Goal: Task Accomplishment & Management: Manage account settings

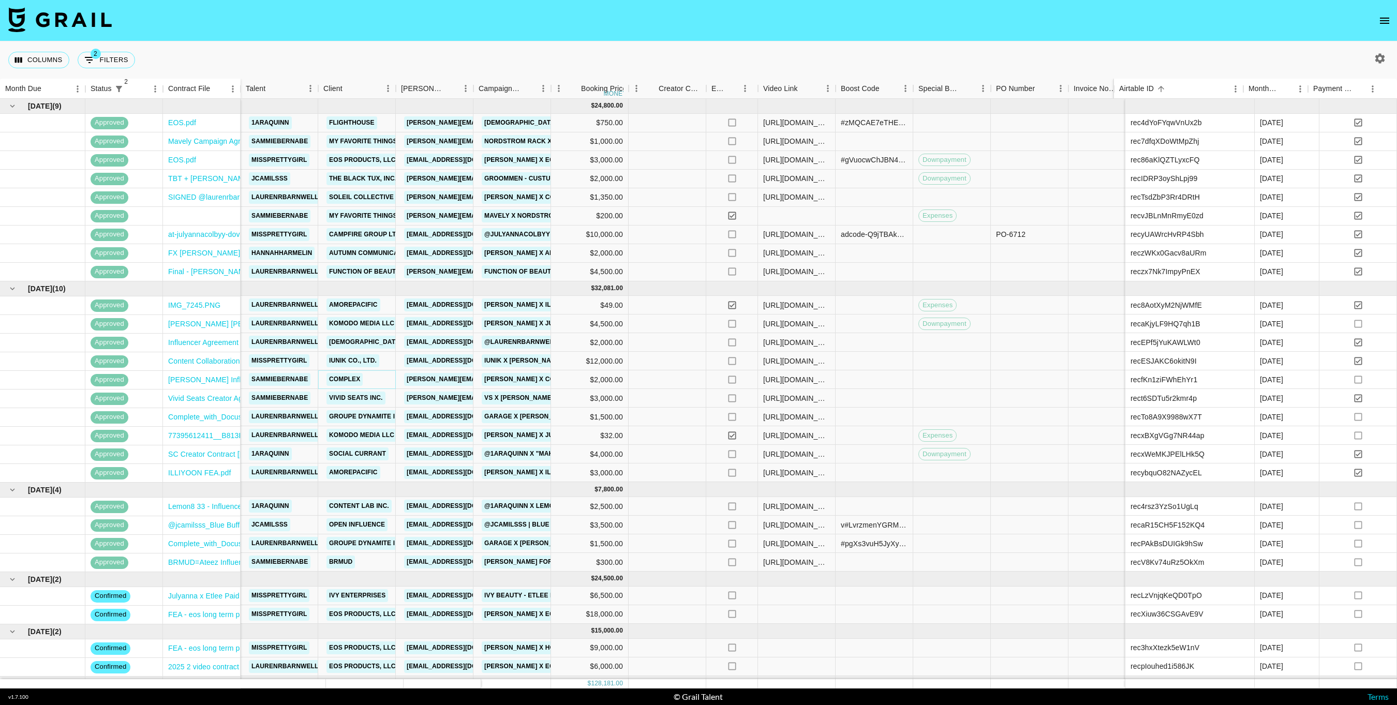
click at [354, 376] on link "Complex" at bounding box center [345, 379] width 36 height 13
drag, startPoint x: 1205, startPoint y: 381, endPoint x: 1116, endPoint y: 383, distance: 89.1
click at [1126, 383] on div "recfKn1ziFWhEhYr1" at bounding box center [1190, 380] width 129 height 19
copy div "recfKn1ziFWhEhYr1"
click at [357, 379] on link "Complex NTWRK" at bounding box center [358, 379] width 62 height 13
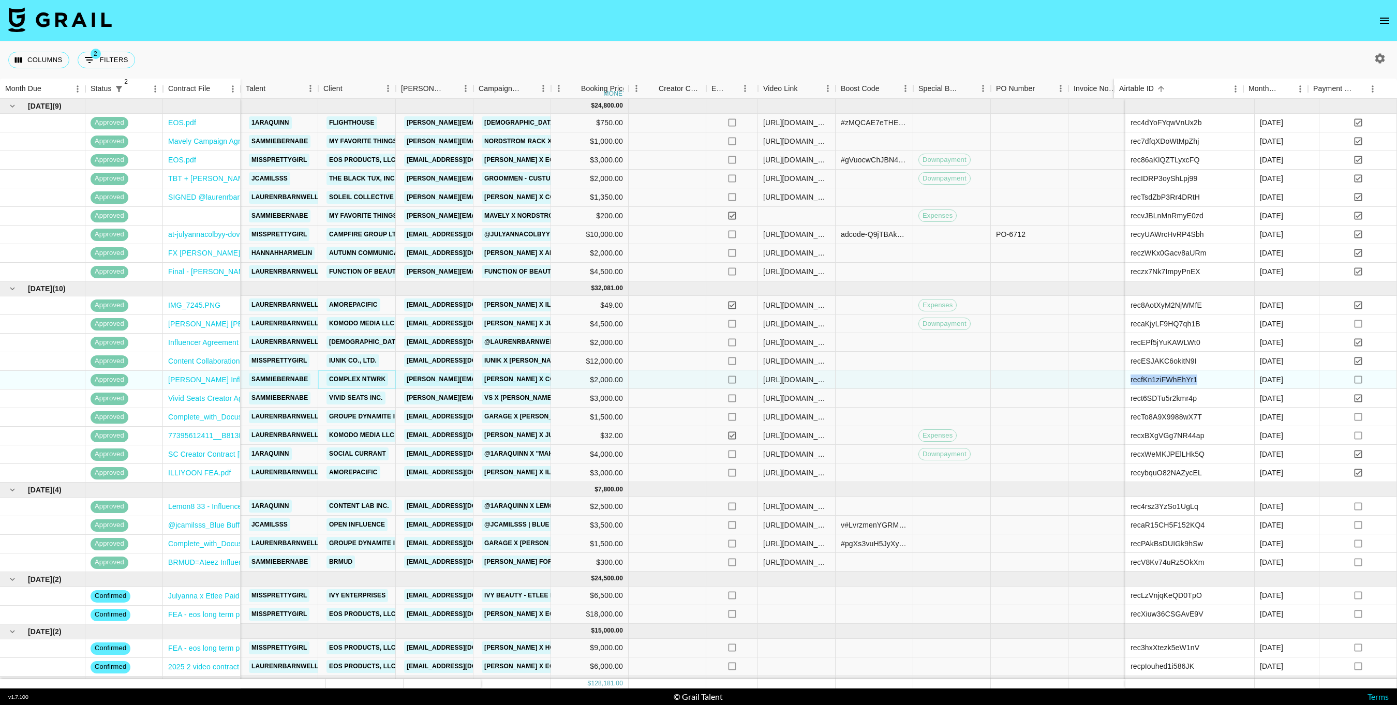
scroll to position [0, 306]
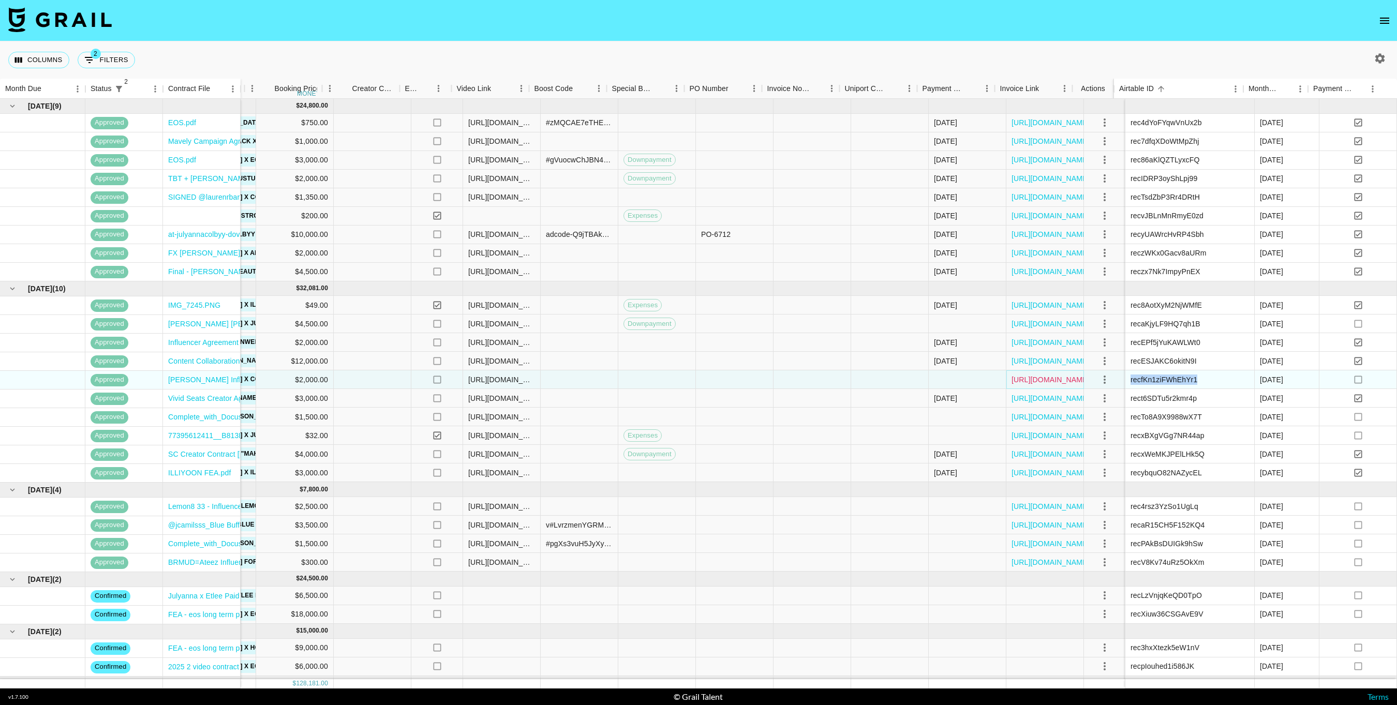
click at [1017, 375] on link "[URL][DOMAIN_NAME]" at bounding box center [1051, 380] width 78 height 10
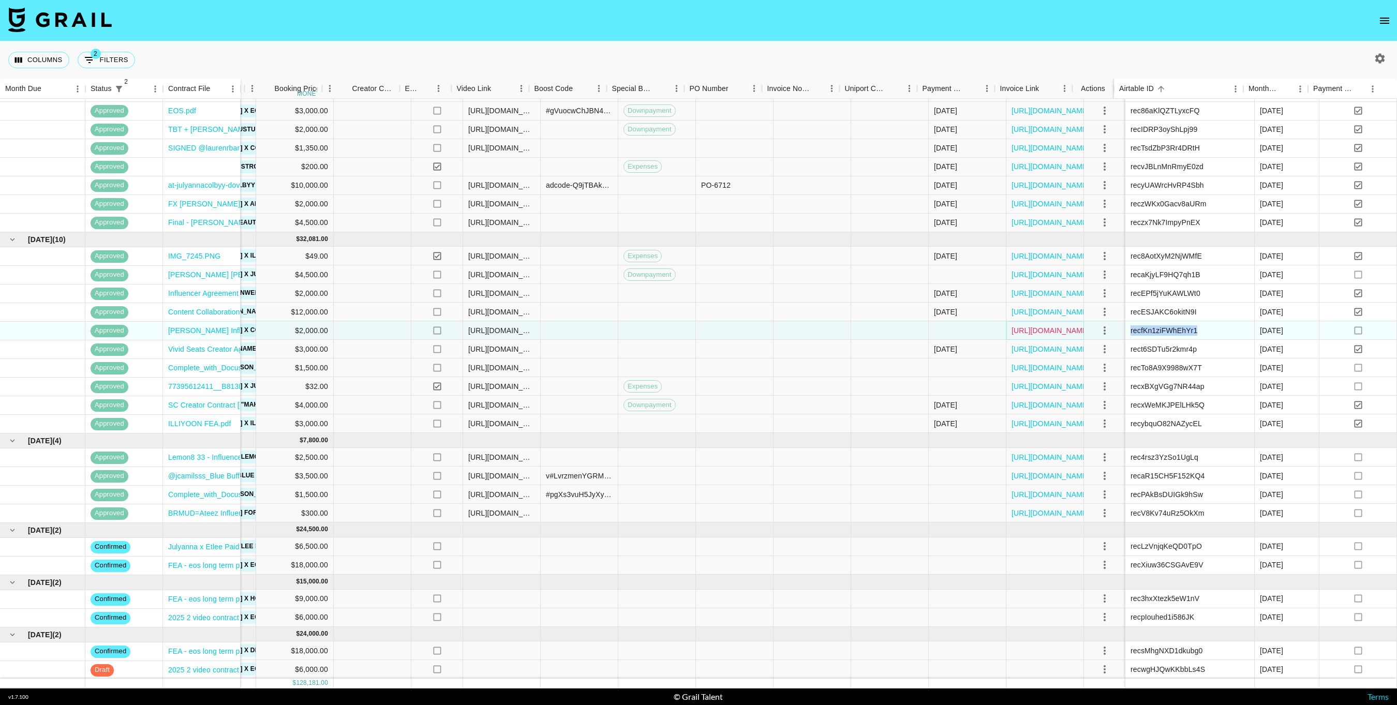
scroll to position [60, 0]
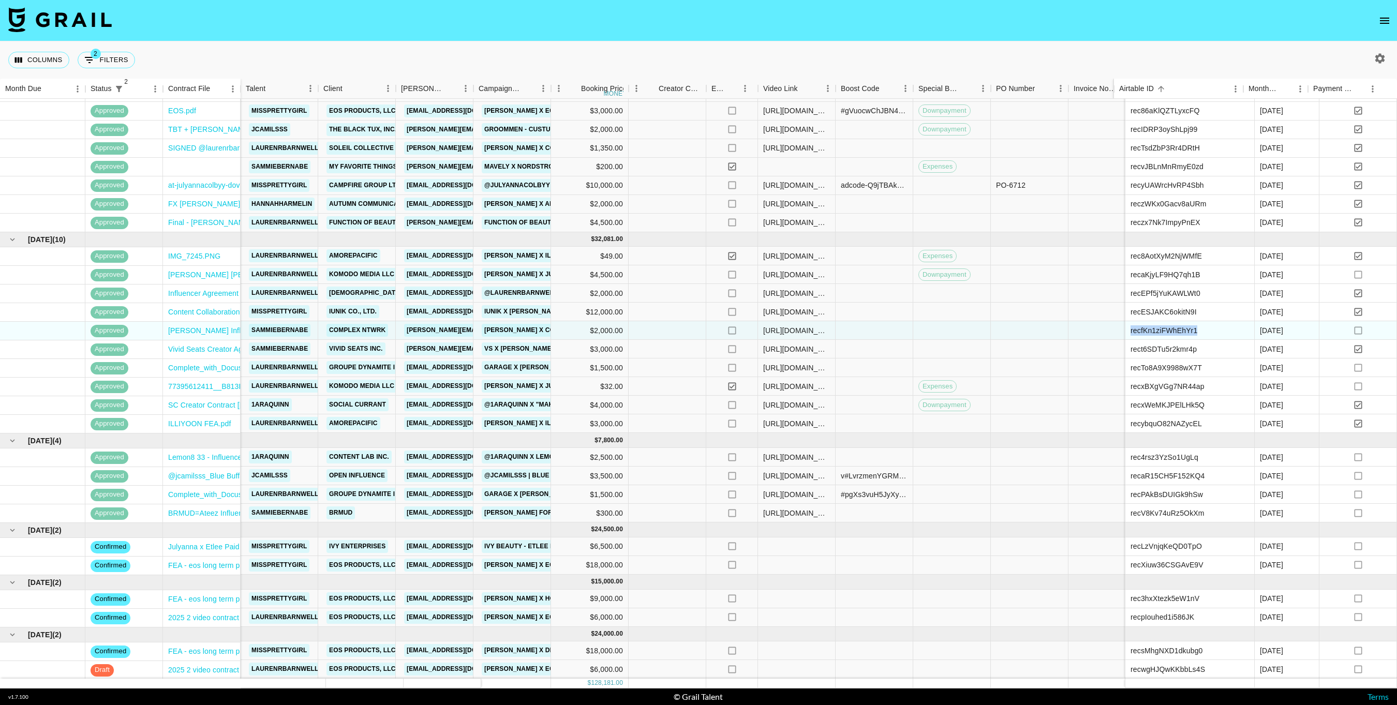
click at [1379, 52] on icon "button" at bounding box center [1380, 58] width 12 height 12
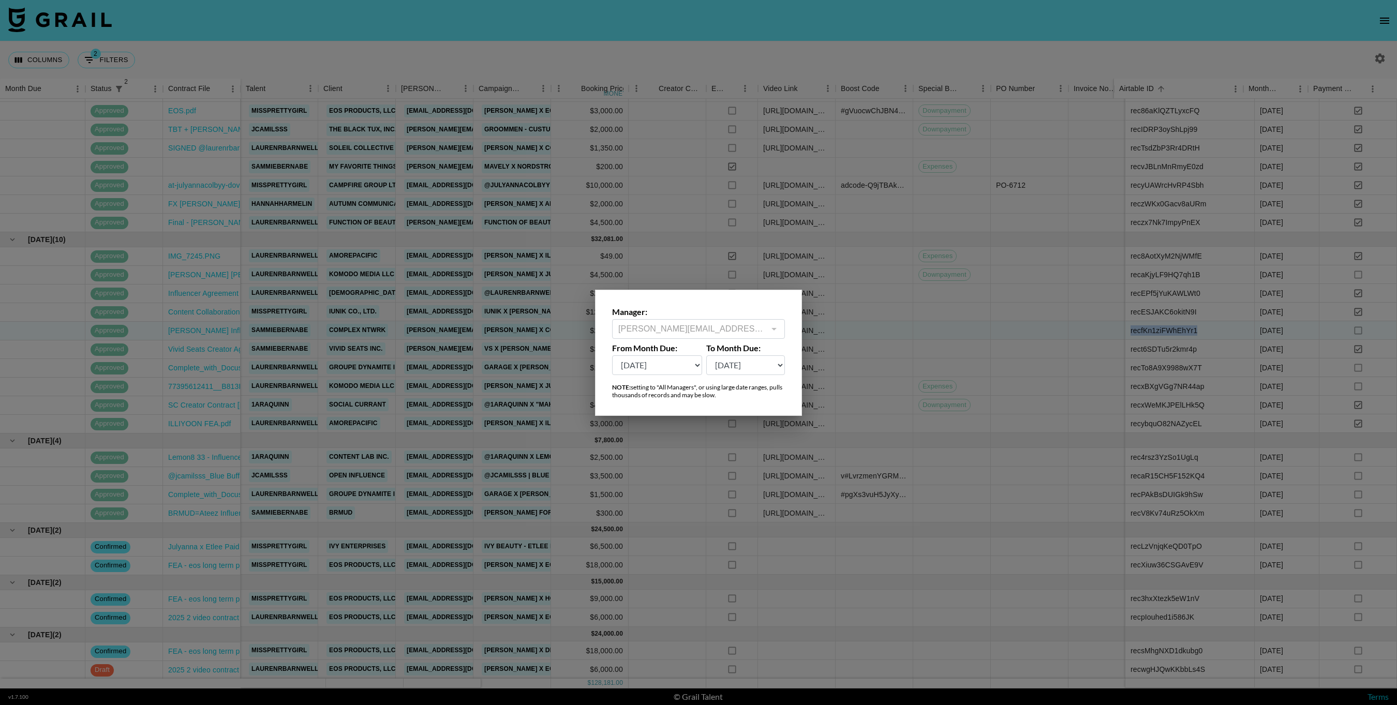
click at [698, 366] on select "[DATE] Aug '[DATE] Jun '[DATE] Apr '[DATE] Feb '[DATE] Dec '[DATE] Oct '[DATE] …" at bounding box center [657, 366] width 90 height 20
select select "[DATE]"
click at [612, 356] on select "[DATE] Aug '[DATE] Jun '[DATE] Apr '[DATE] Feb '[DATE] Dec '[DATE] Oct '[DATE] …" at bounding box center [657, 366] width 90 height 20
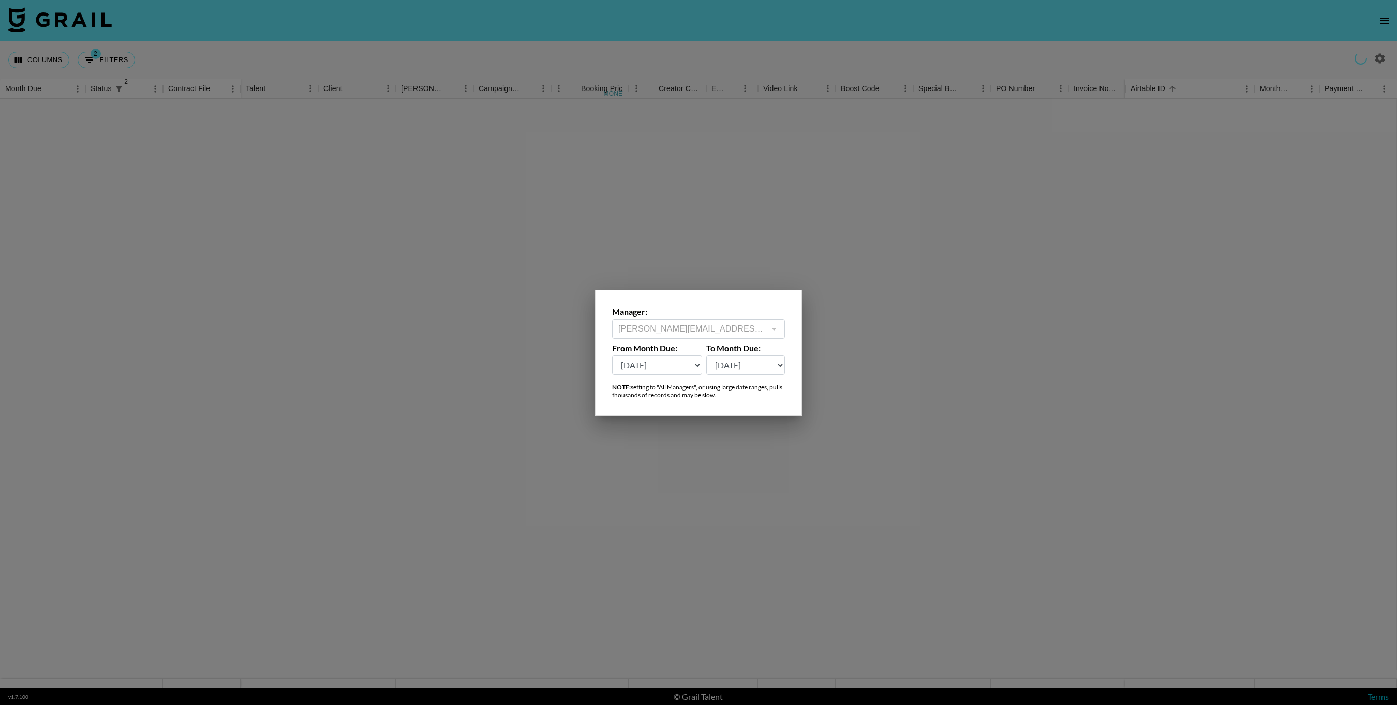
scroll to position [0, 0]
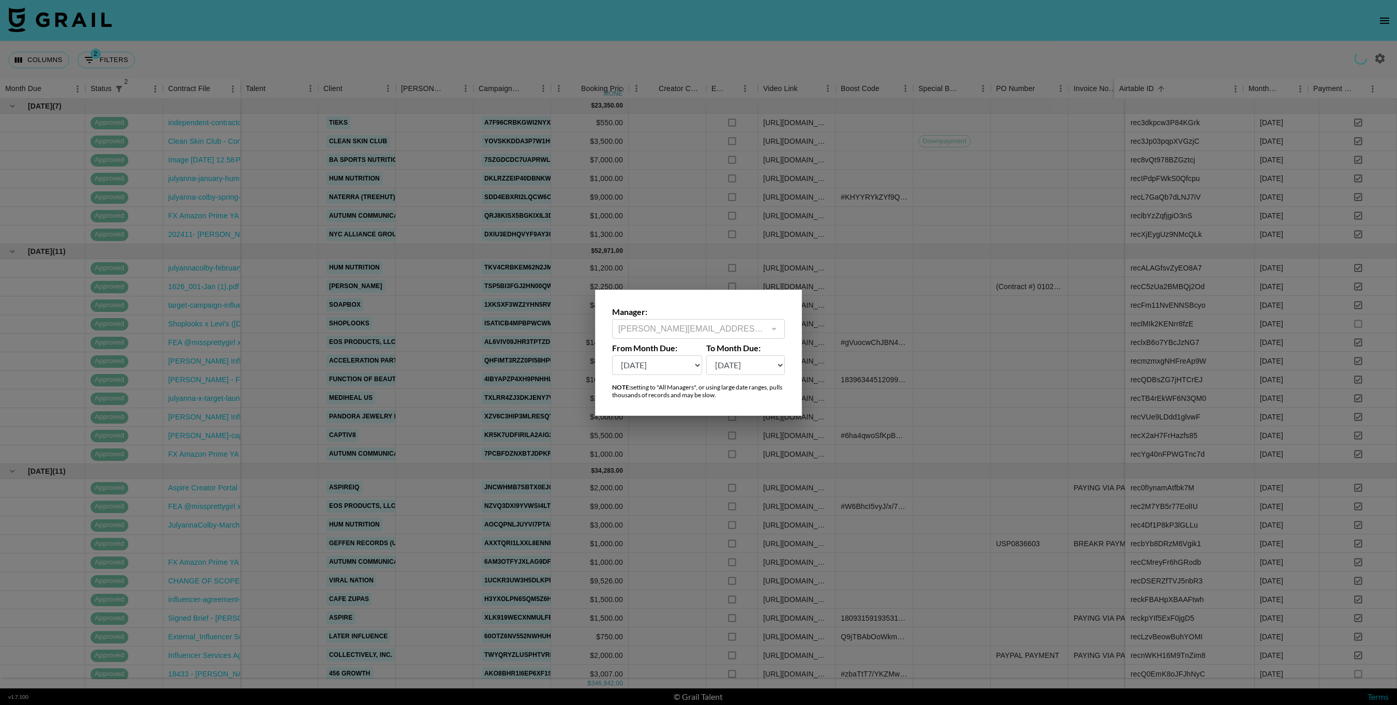
click at [911, 376] on div at bounding box center [698, 352] width 1397 height 705
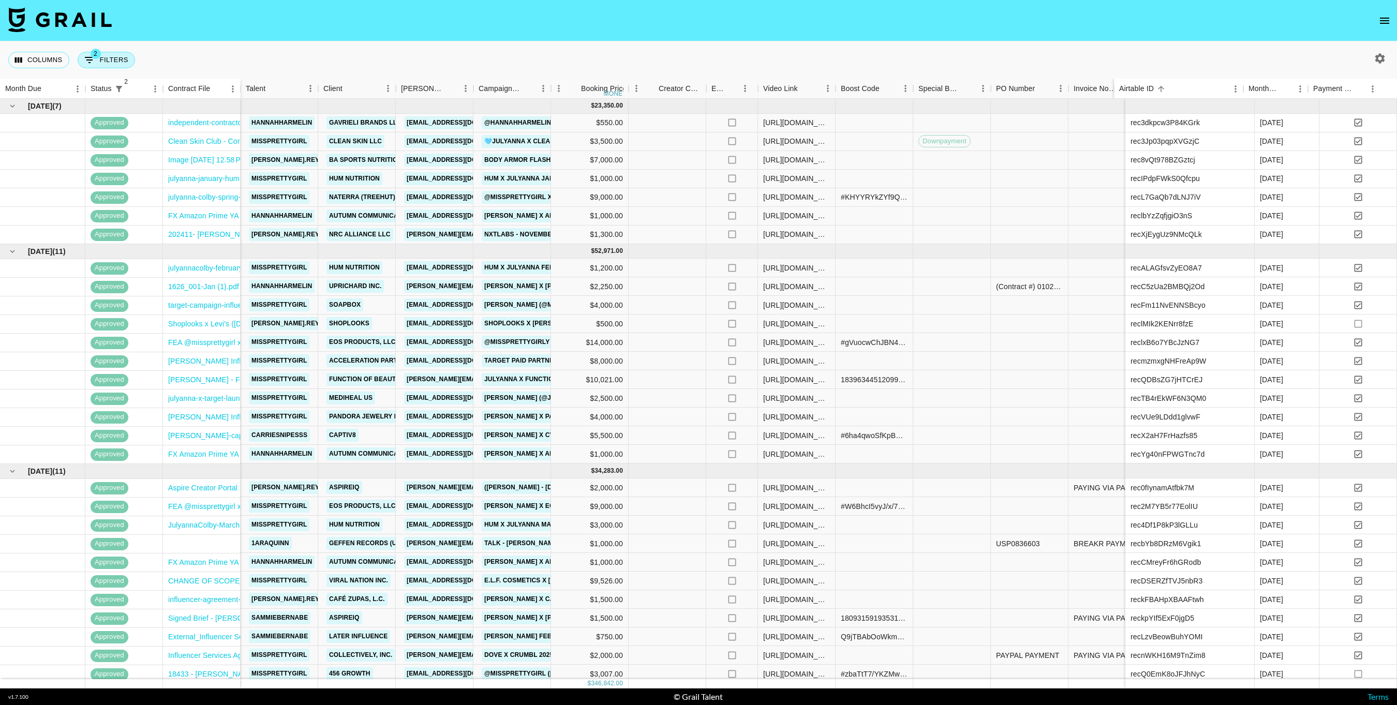
click at [110, 59] on button "2 Filters" at bounding box center [106, 60] width 57 height 17
select select "not"
select select "declined"
select select "not"
select select "cancelled"
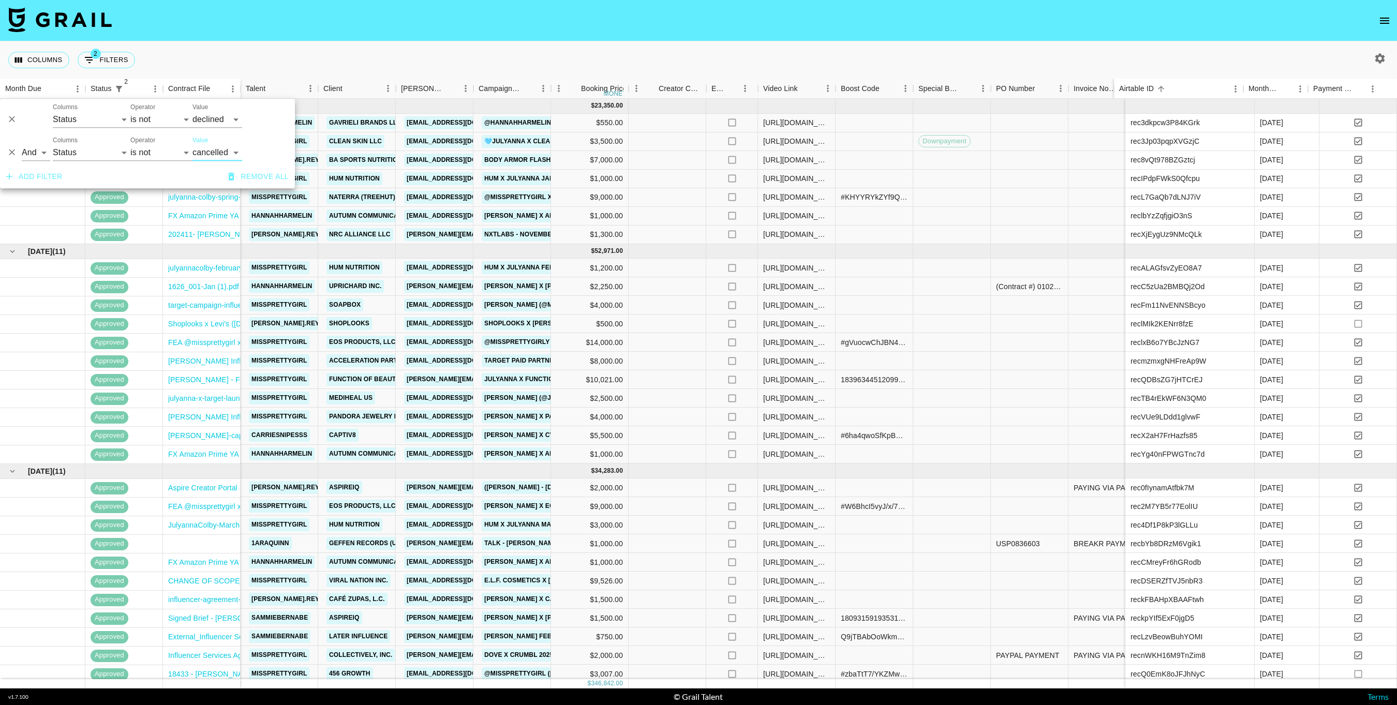
click at [57, 175] on button "Add filter" at bounding box center [34, 176] width 65 height 19
click at [105, 186] on select "Status Contract File Grail Platform ID Talent Manager Client [PERSON_NAME] Camp…" at bounding box center [92, 186] width 78 height 17
select select "talentName"
click at [53, 178] on select "Status Contract File Grail Platform ID Talent Manager Client [PERSON_NAME] Camp…" at bounding box center [92, 186] width 78 height 17
select select "contains"
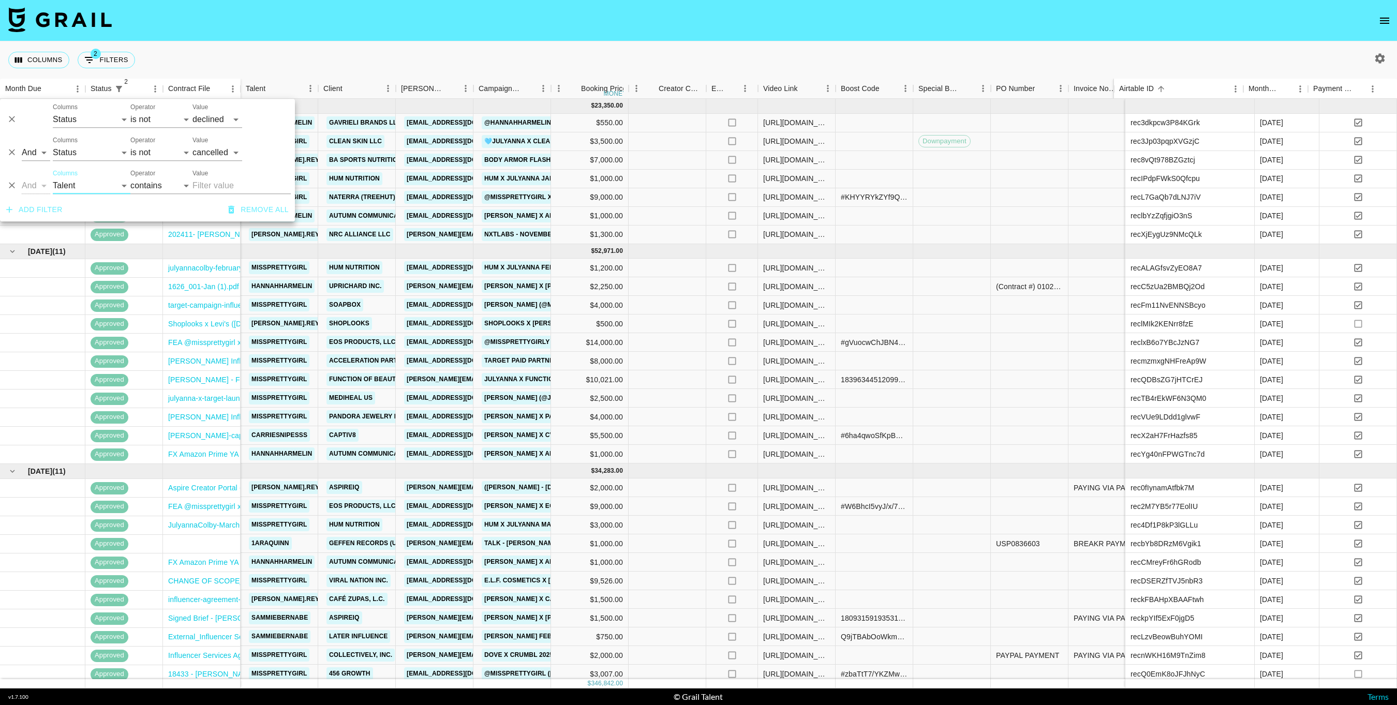
click at [197, 187] on input "Value" at bounding box center [242, 186] width 98 height 17
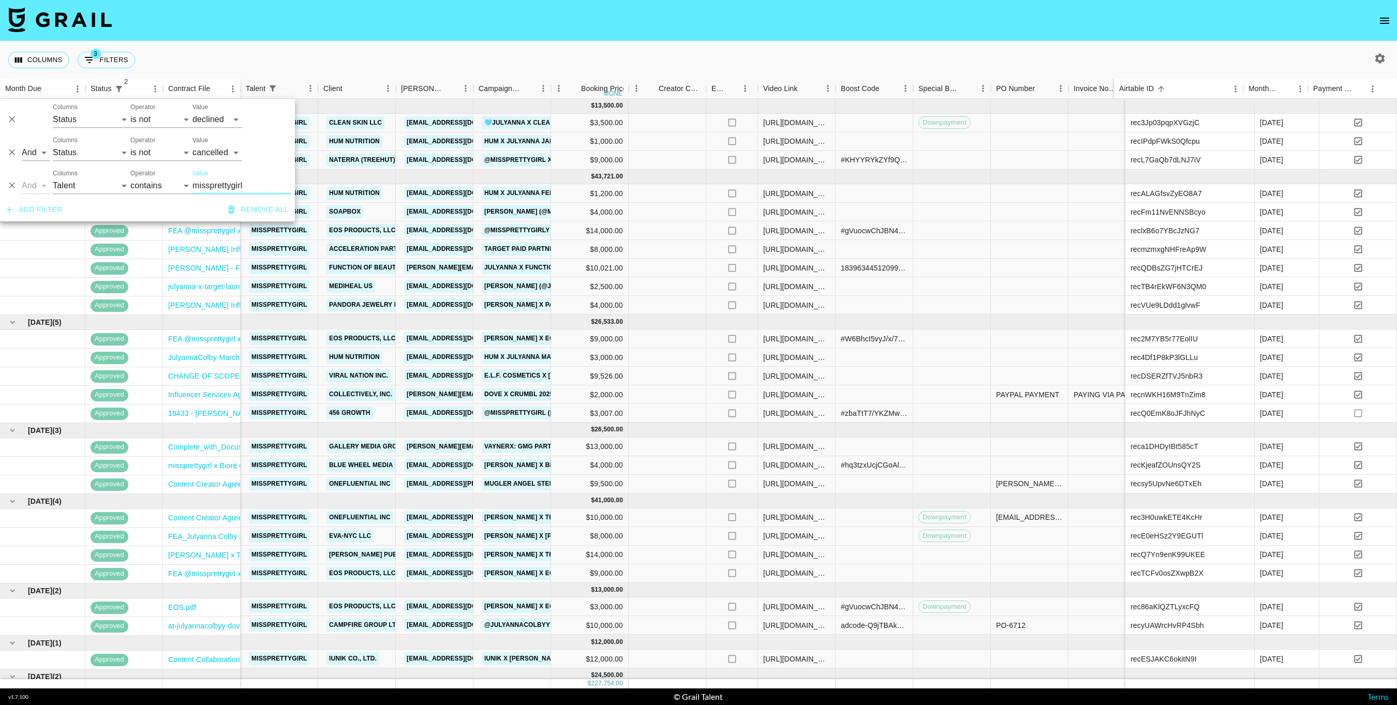
type input "missprettygirl"
click at [310, 60] on div "Columns 3 Filters + Booking" at bounding box center [698, 59] width 1397 height 37
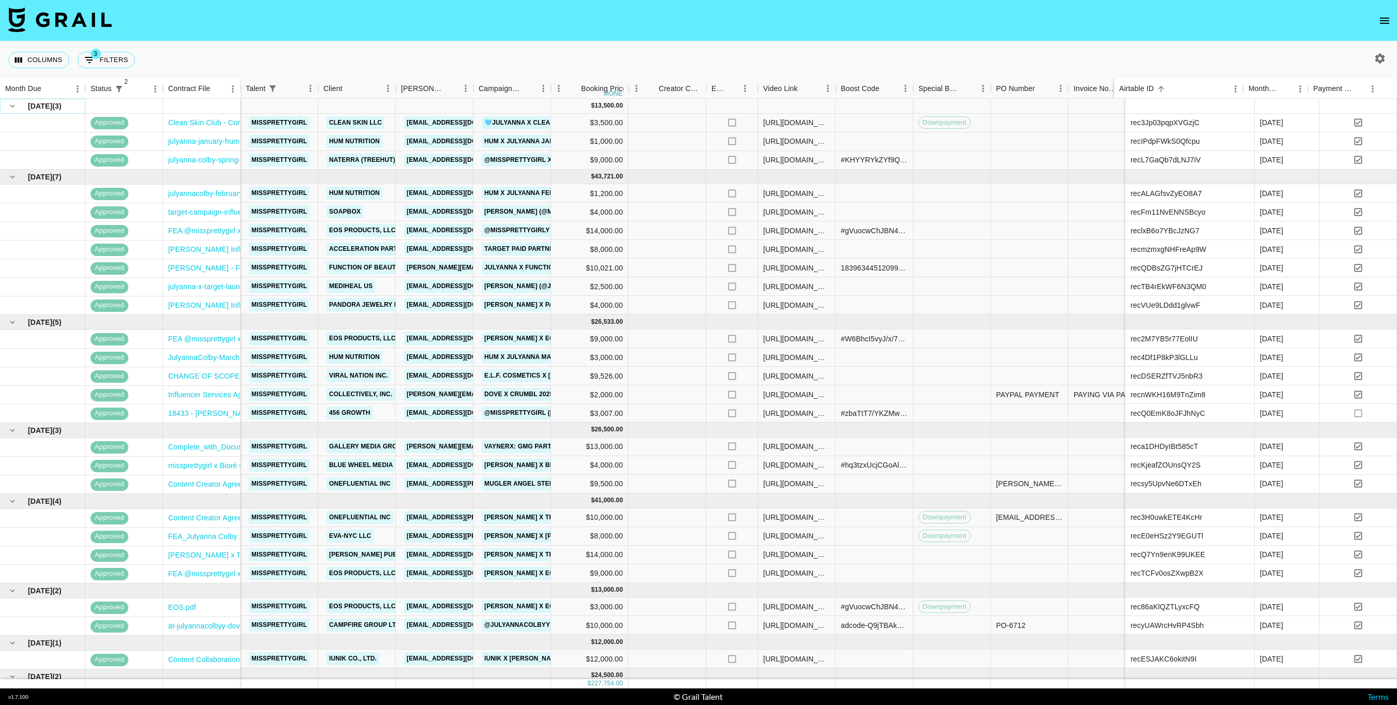
click at [8, 105] on icon "hide children" at bounding box center [12, 105] width 9 height 9
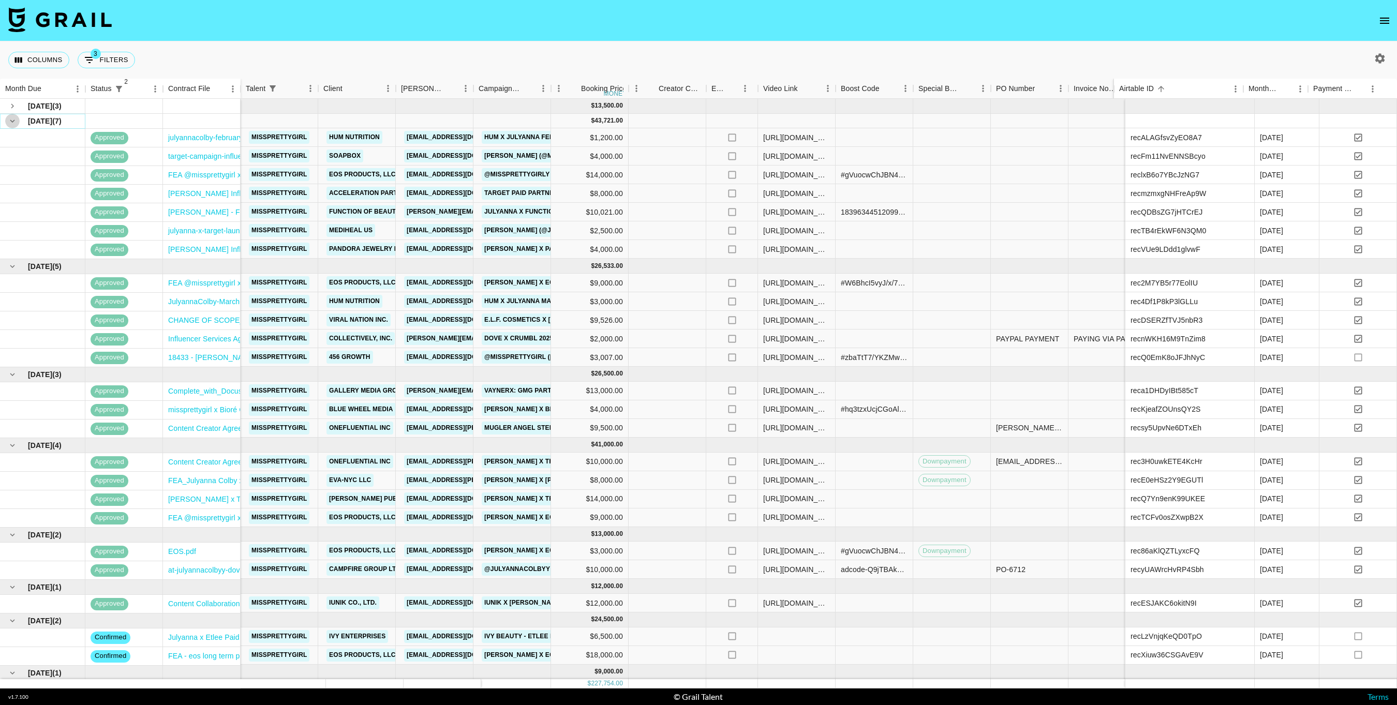
click at [10, 119] on icon "hide children" at bounding box center [12, 120] width 9 height 9
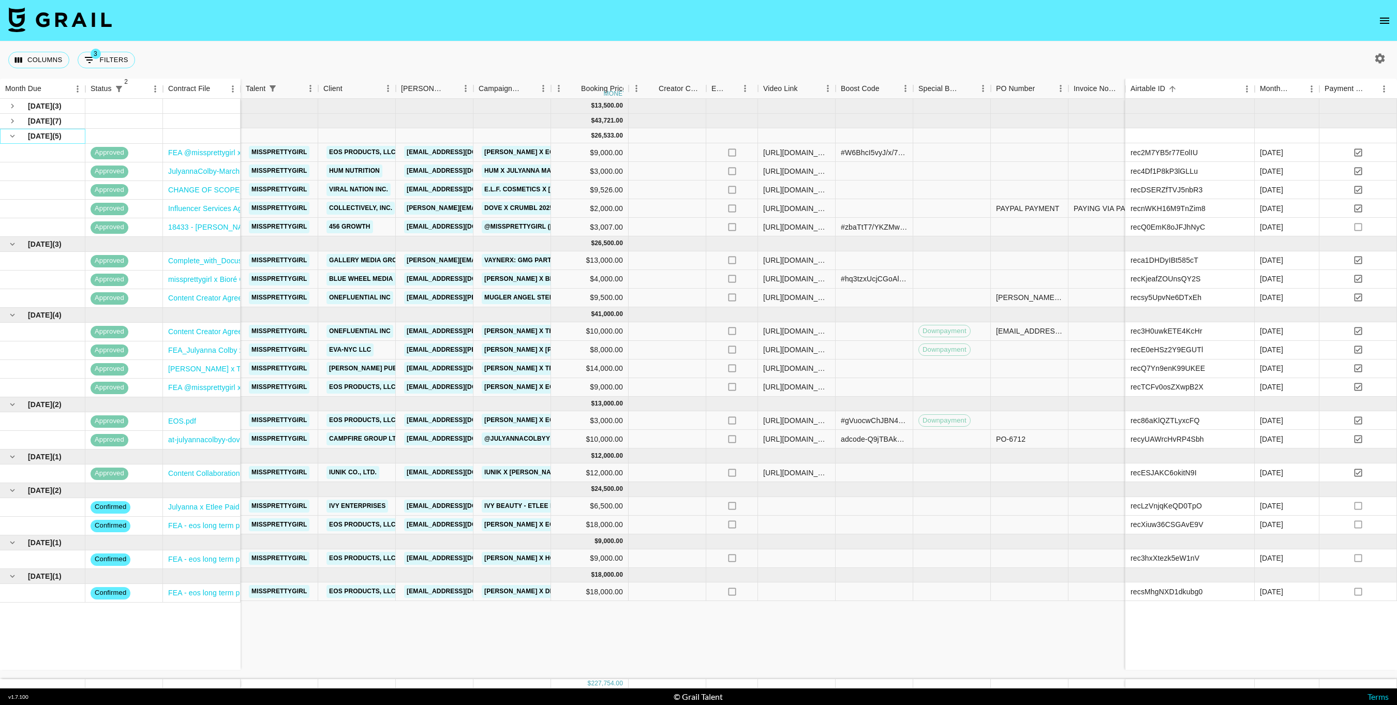
click at [4, 135] on div "[DATE] ( 5 )" at bounding box center [42, 136] width 85 height 15
click at [8, 135] on icon "hide children" at bounding box center [12, 135] width 9 height 9
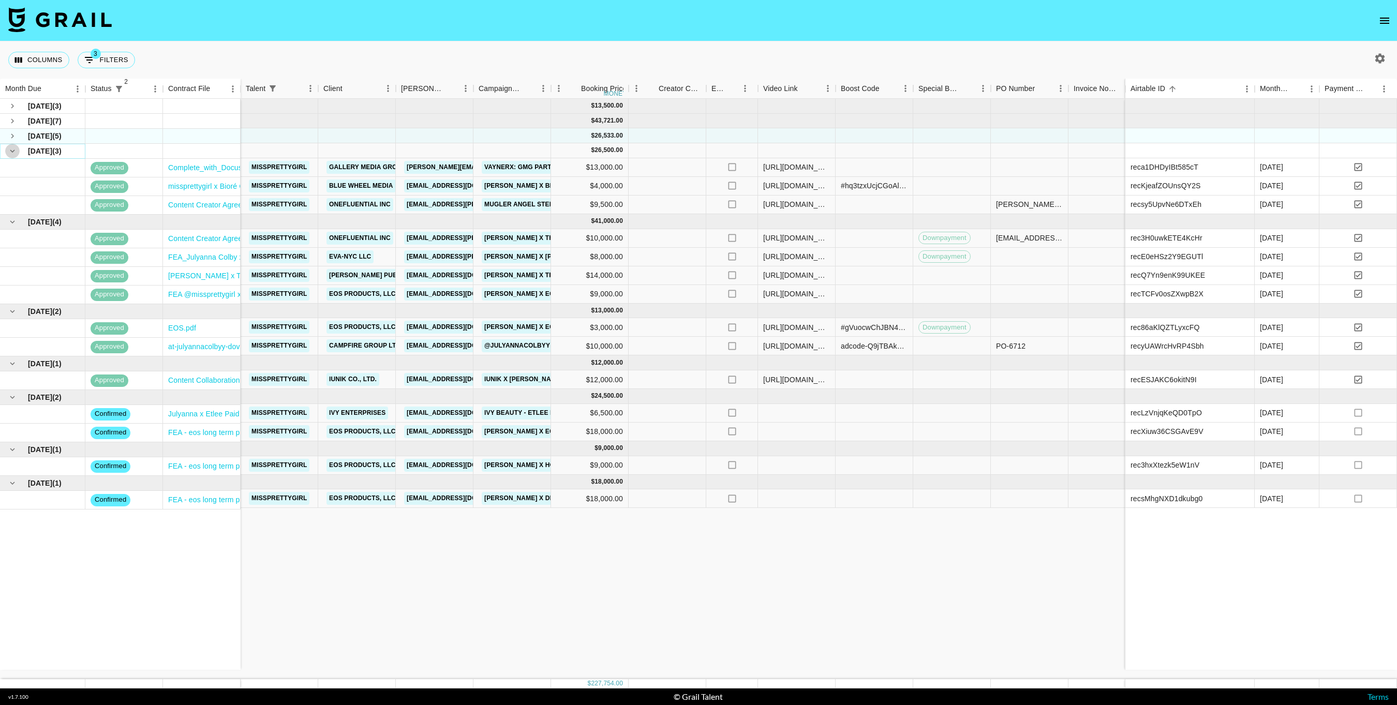
drag, startPoint x: 11, startPoint y: 152, endPoint x: 12, endPoint y: 157, distance: 5.2
click at [12, 152] on icon "hide children" at bounding box center [12, 150] width 9 height 9
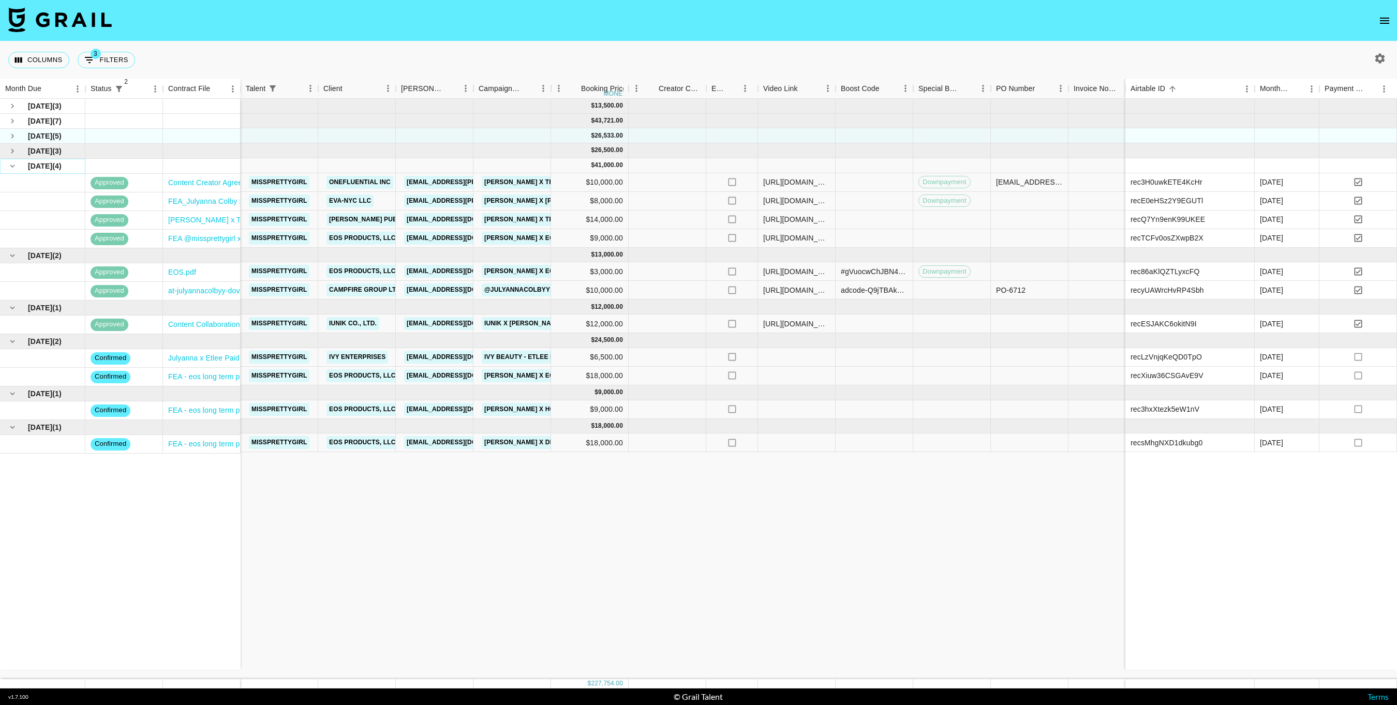
click at [13, 164] on icon "hide children" at bounding box center [12, 165] width 9 height 9
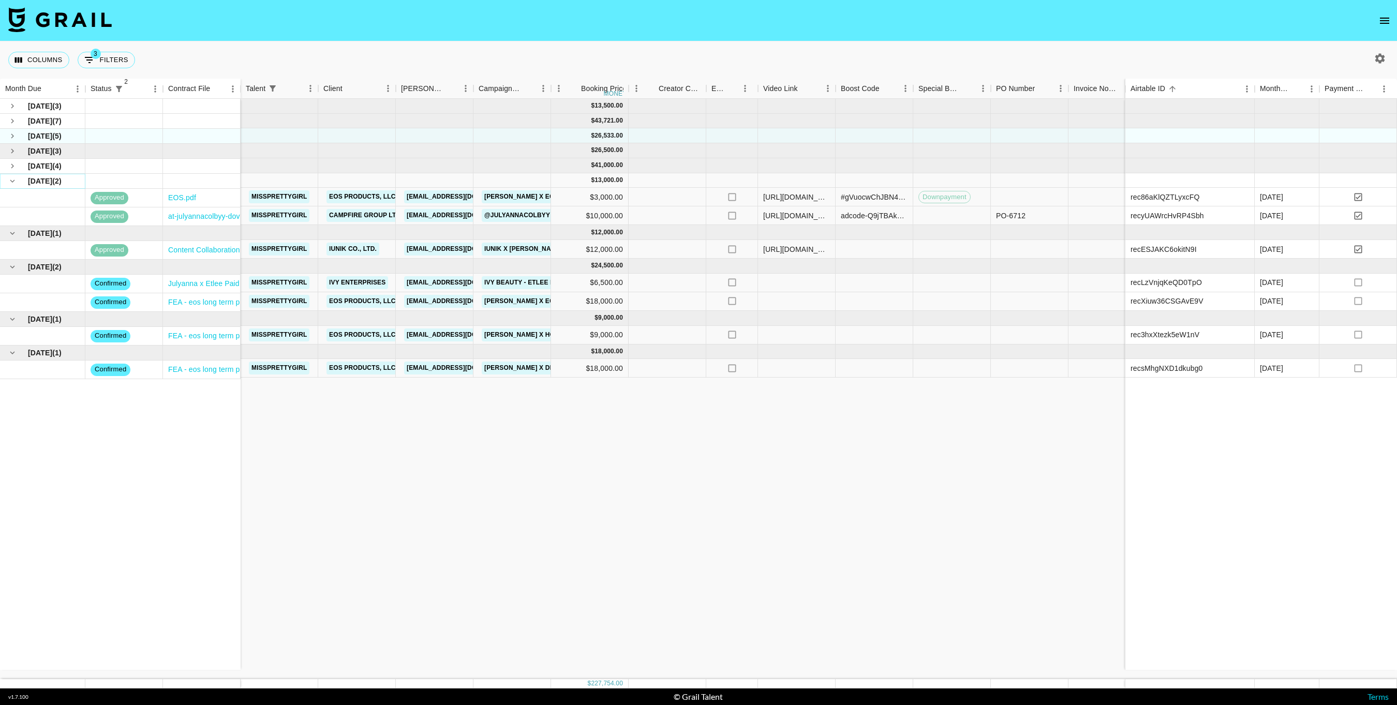
click at [13, 178] on icon "hide children" at bounding box center [12, 180] width 9 height 9
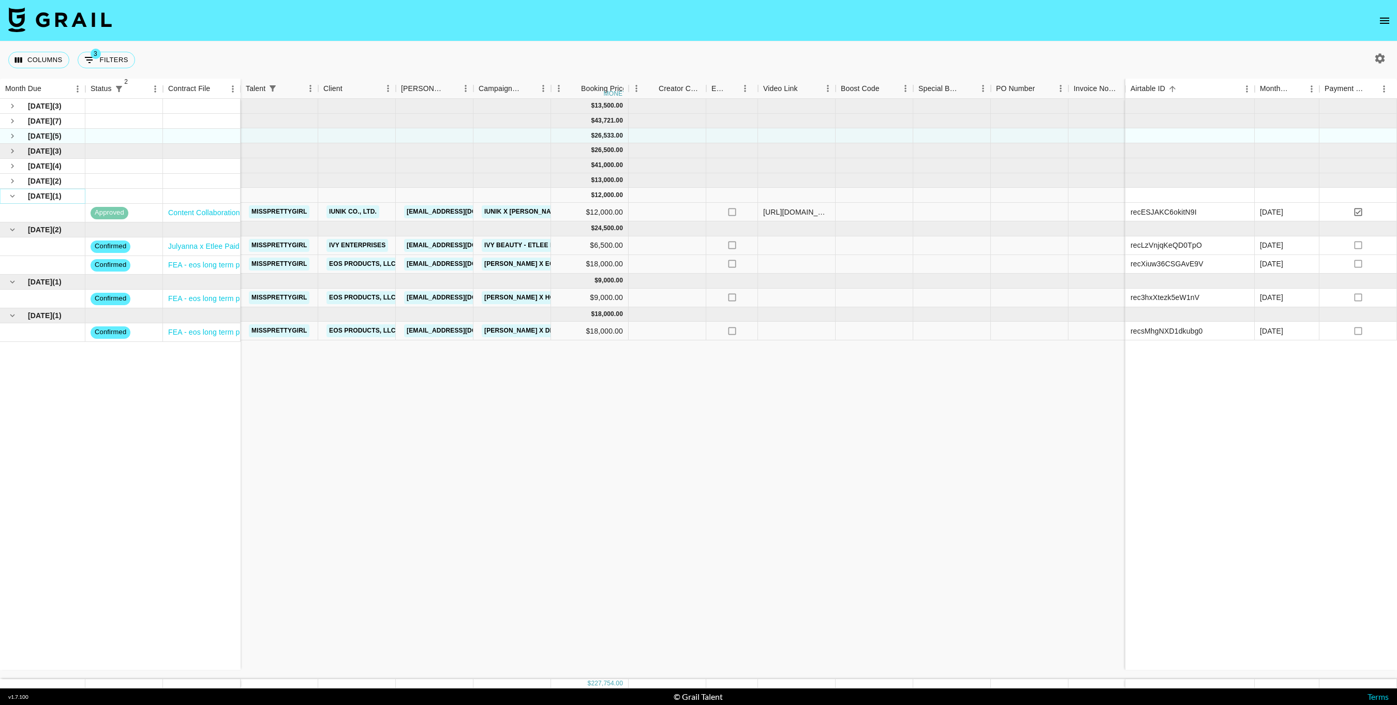
click at [13, 196] on icon "hide children" at bounding box center [12, 196] width 5 height 3
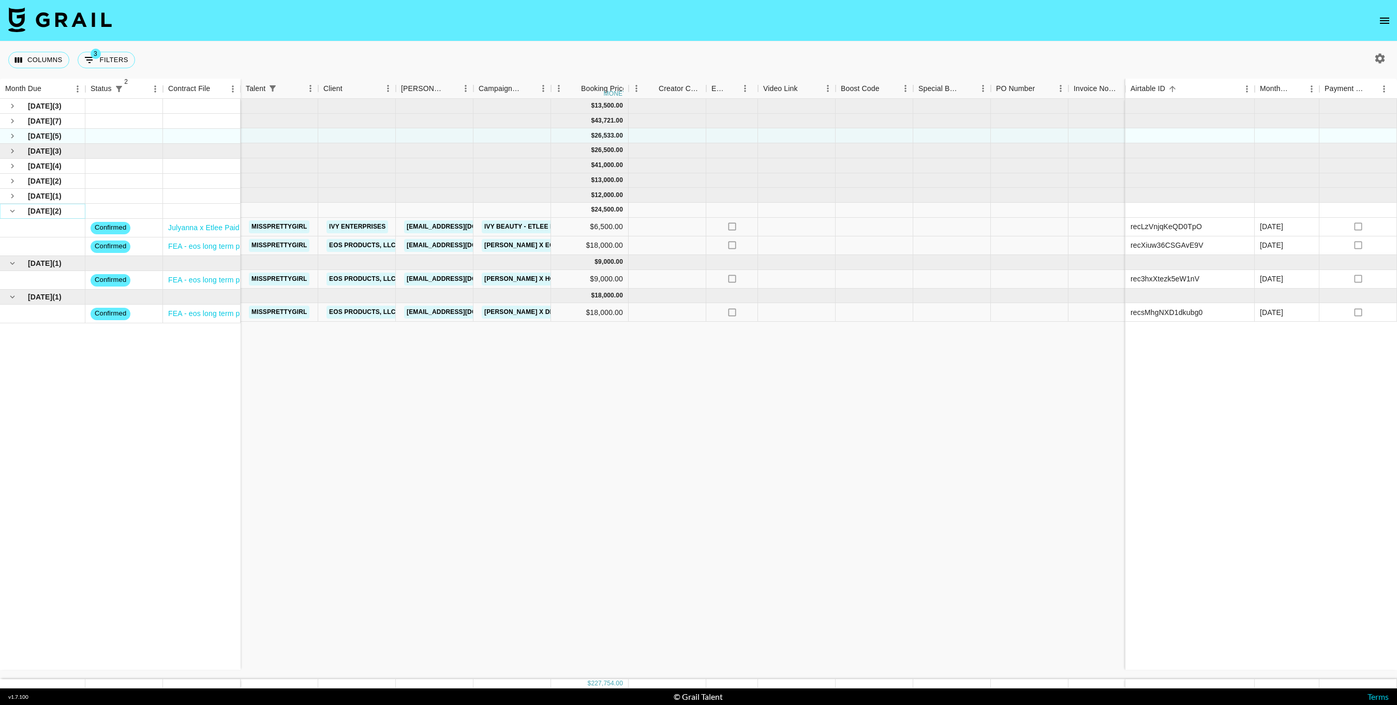
click at [11, 210] on icon "hide children" at bounding box center [12, 211] width 5 height 3
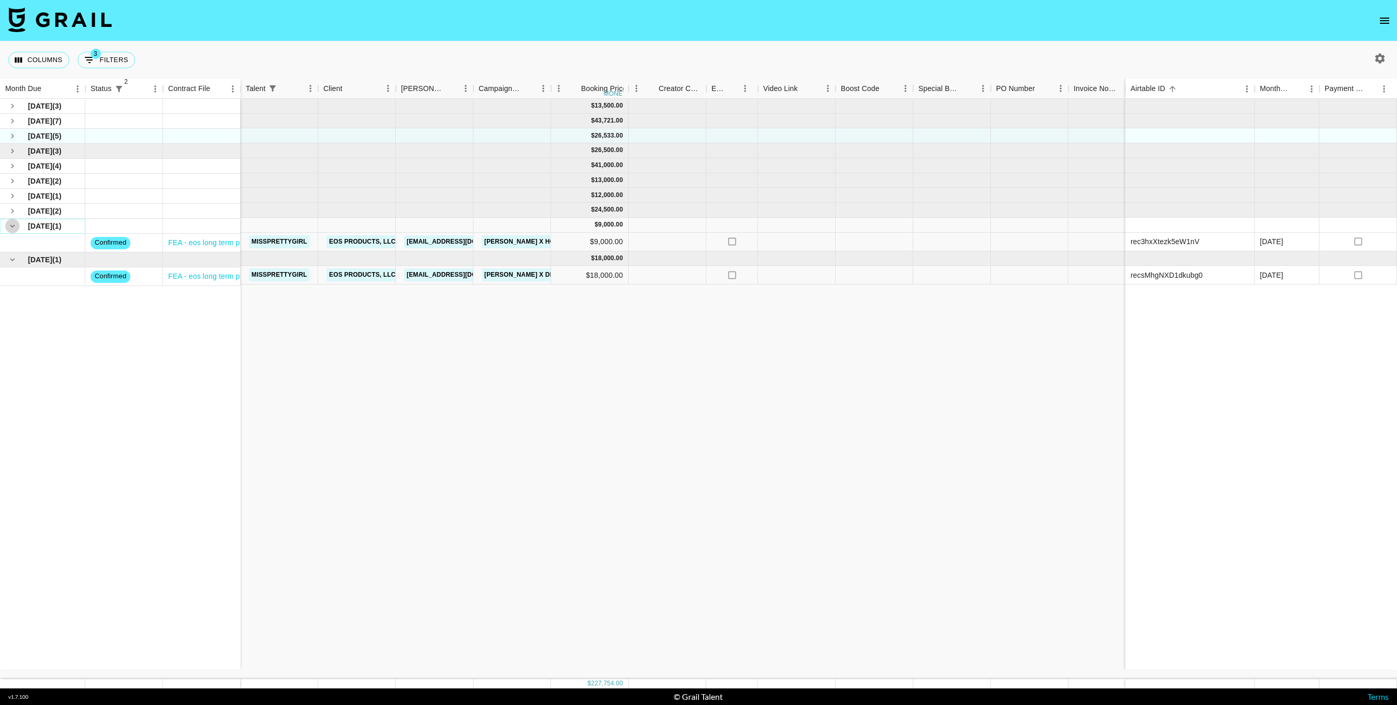
click at [14, 221] on icon "hide children" at bounding box center [12, 225] width 9 height 9
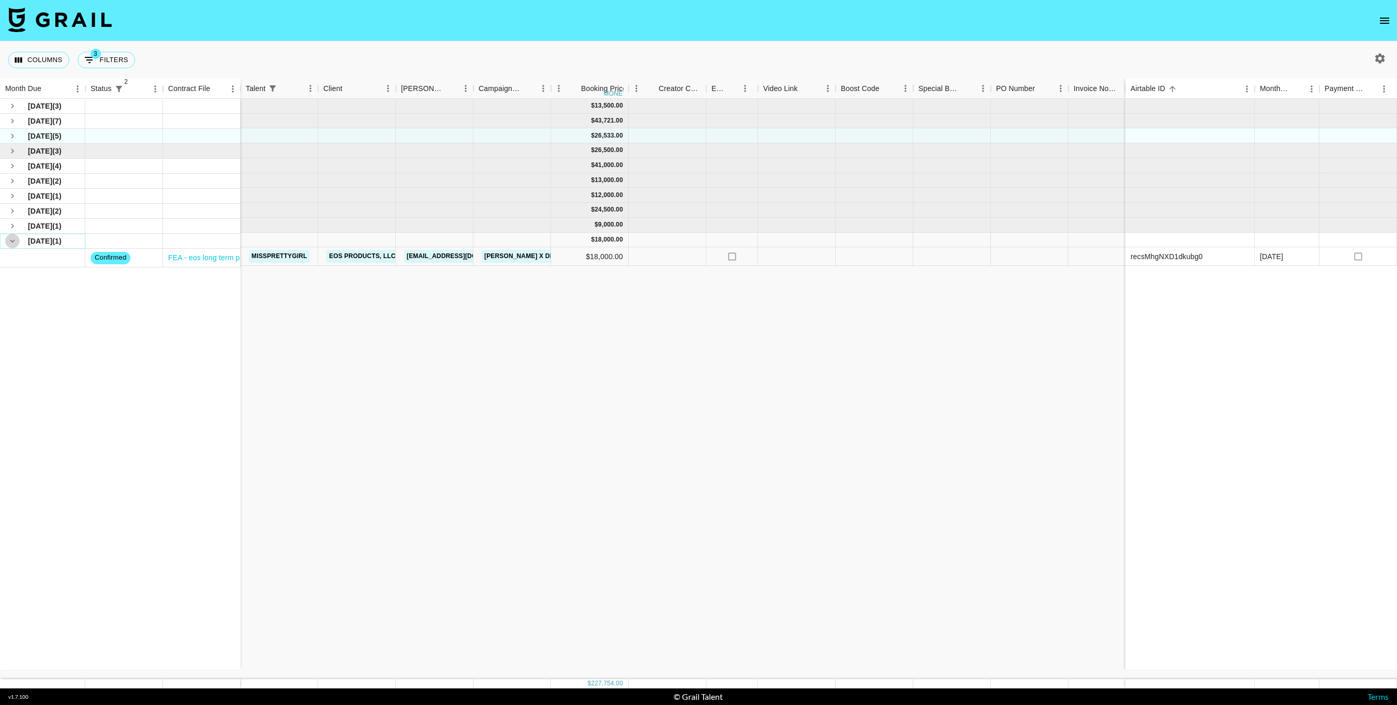
click at [14, 237] on icon "hide children" at bounding box center [12, 241] width 9 height 9
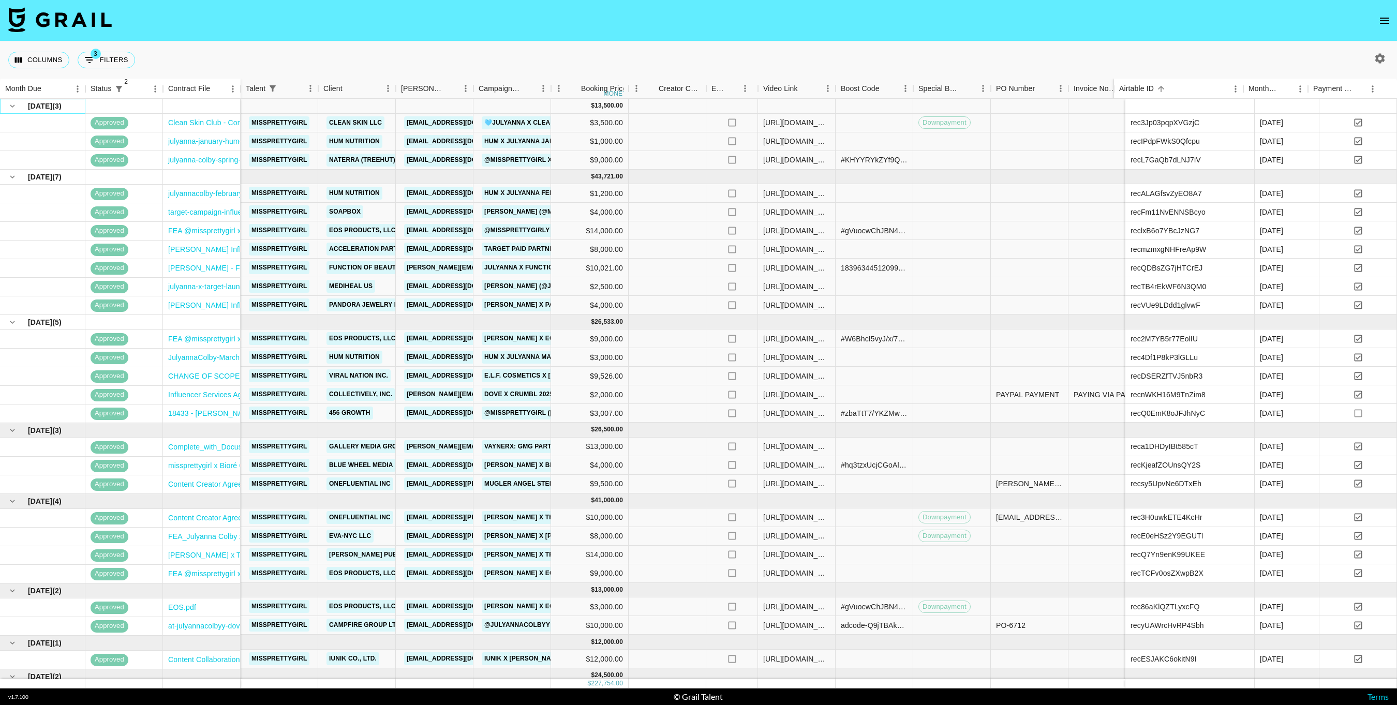
click at [66, 108] on div "[DATE] ( 3 )" at bounding box center [42, 106] width 75 height 14
click at [106, 106] on div at bounding box center [124, 106] width 78 height 15
click at [178, 109] on div at bounding box center [202, 106] width 78 height 15
click at [260, 106] on div at bounding box center [280, 106] width 78 height 15
click at [323, 106] on div at bounding box center [357, 106] width 78 height 15
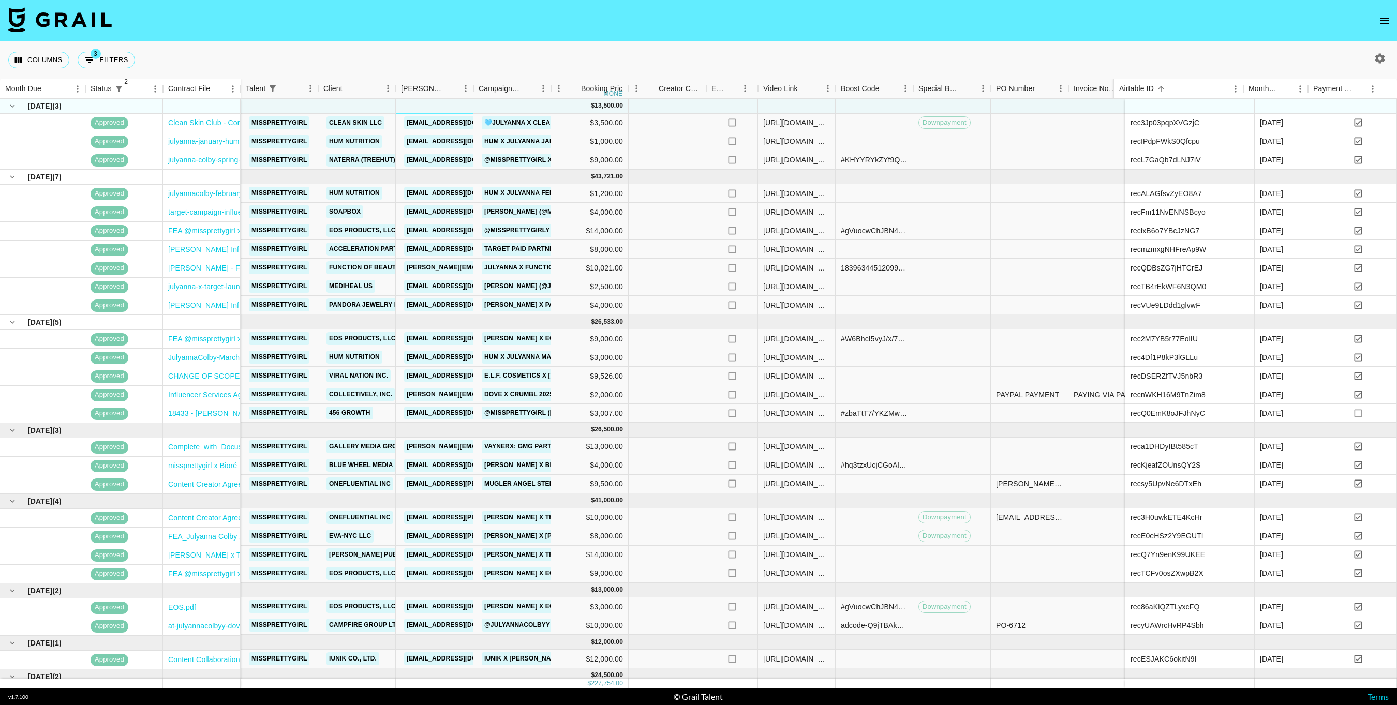
click at [424, 112] on div at bounding box center [435, 106] width 78 height 15
click at [511, 110] on div at bounding box center [513, 106] width 78 height 15
click at [585, 105] on div "$ 13,500.00" at bounding box center [590, 106] width 78 height 15
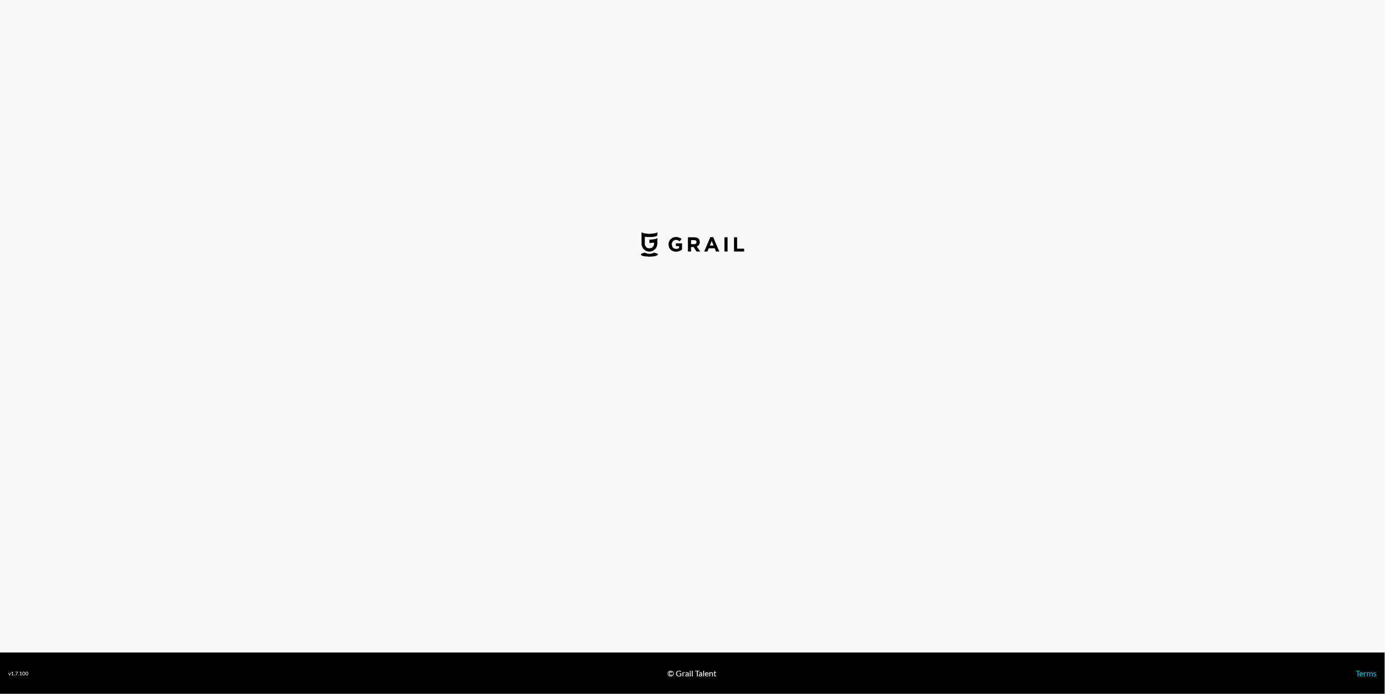
select select "USD"
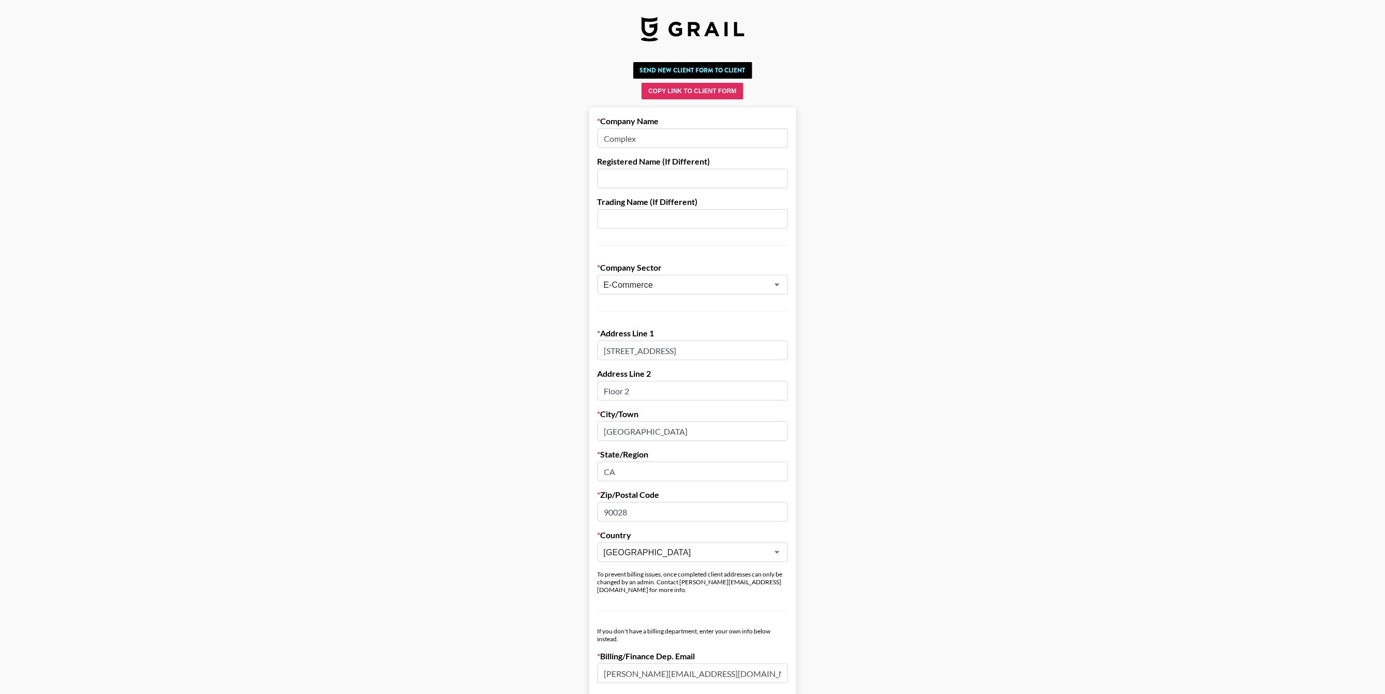
drag, startPoint x: 684, startPoint y: 139, endPoint x: 668, endPoint y: 142, distance: 16.4
click at [684, 139] on input "Complex" at bounding box center [693, 138] width 190 height 20
type input "Complex NTWRK"
click at [994, 195] on main "Send New Client Form to Client Copy Link to Client Form Company Name Complex NT…" at bounding box center [692, 607] width 1369 height 1098
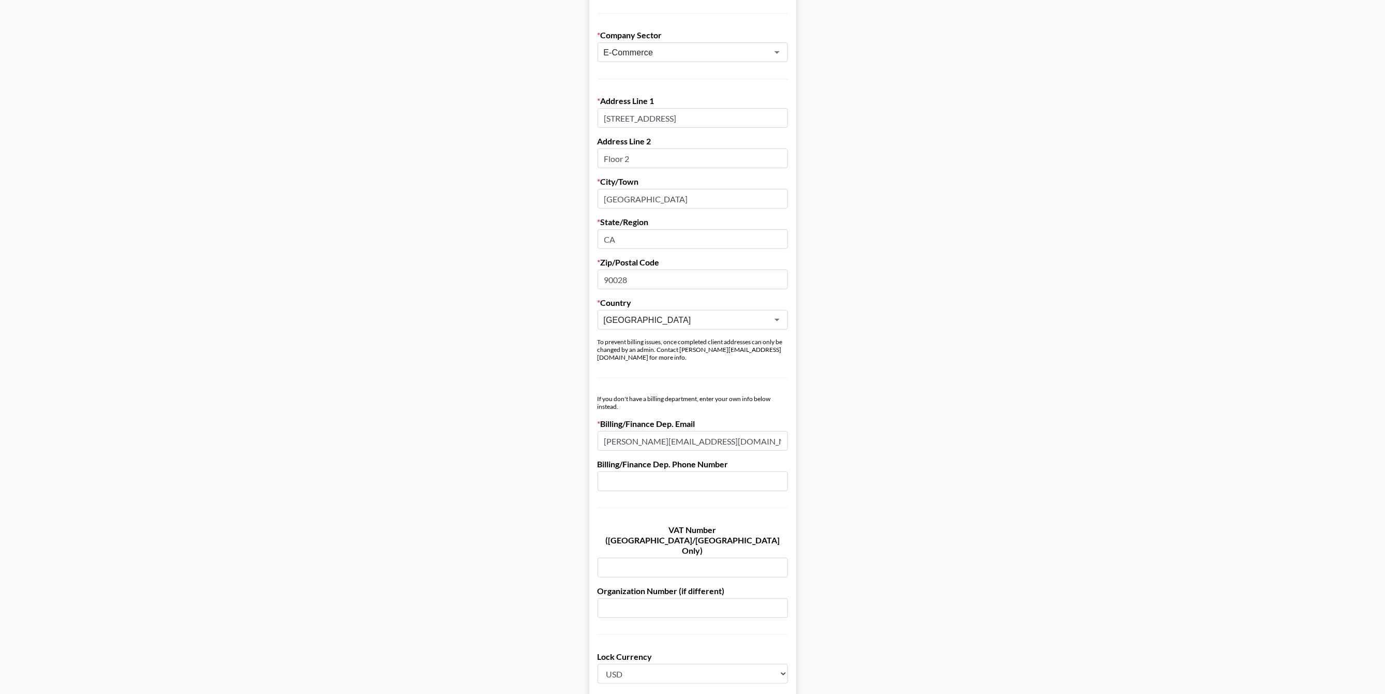
scroll to position [490, 0]
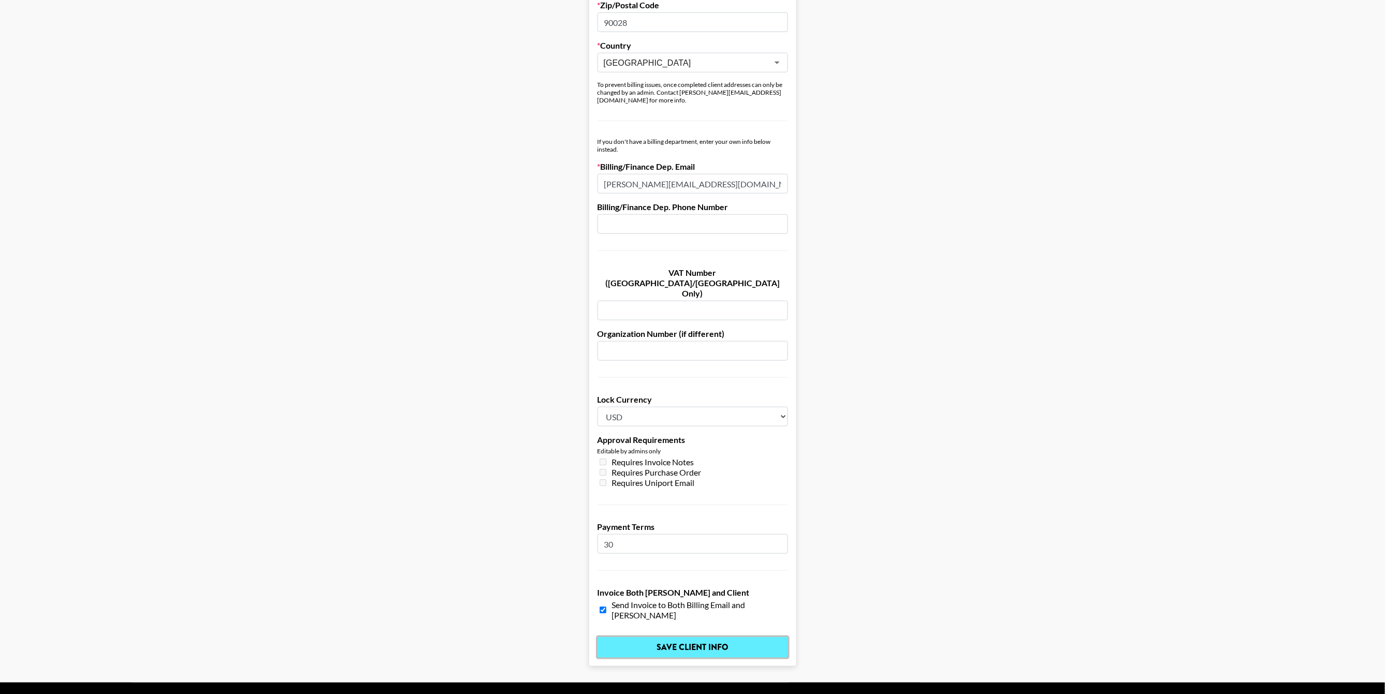
click at [770, 637] on input "Save Client Info" at bounding box center [693, 647] width 190 height 21
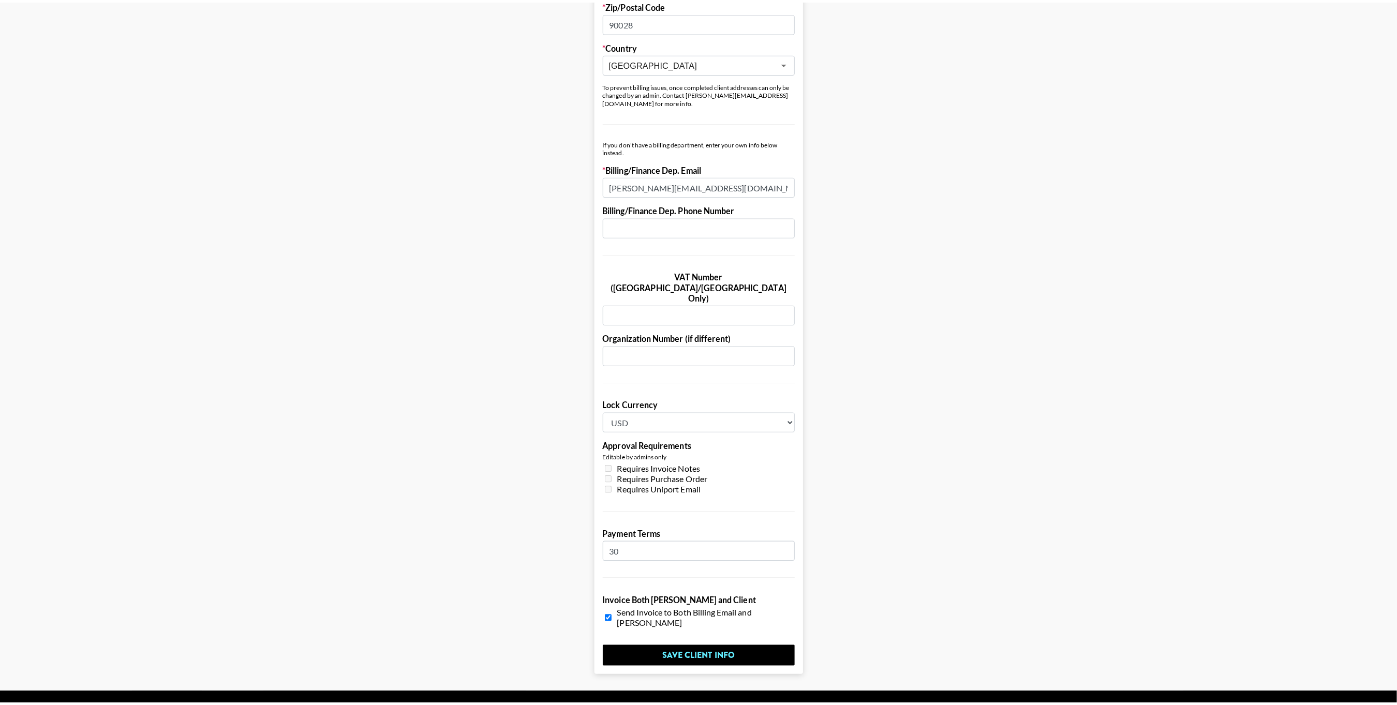
scroll to position [0, 0]
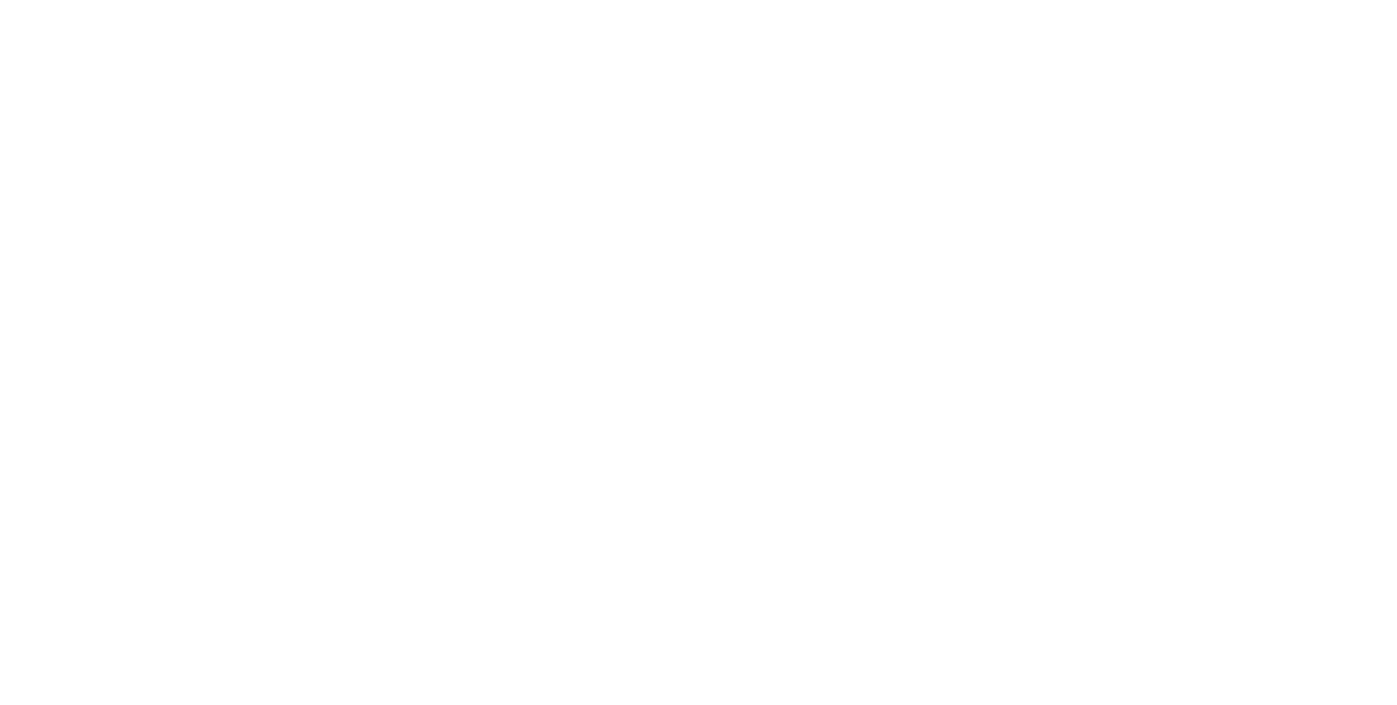
select select "USD"
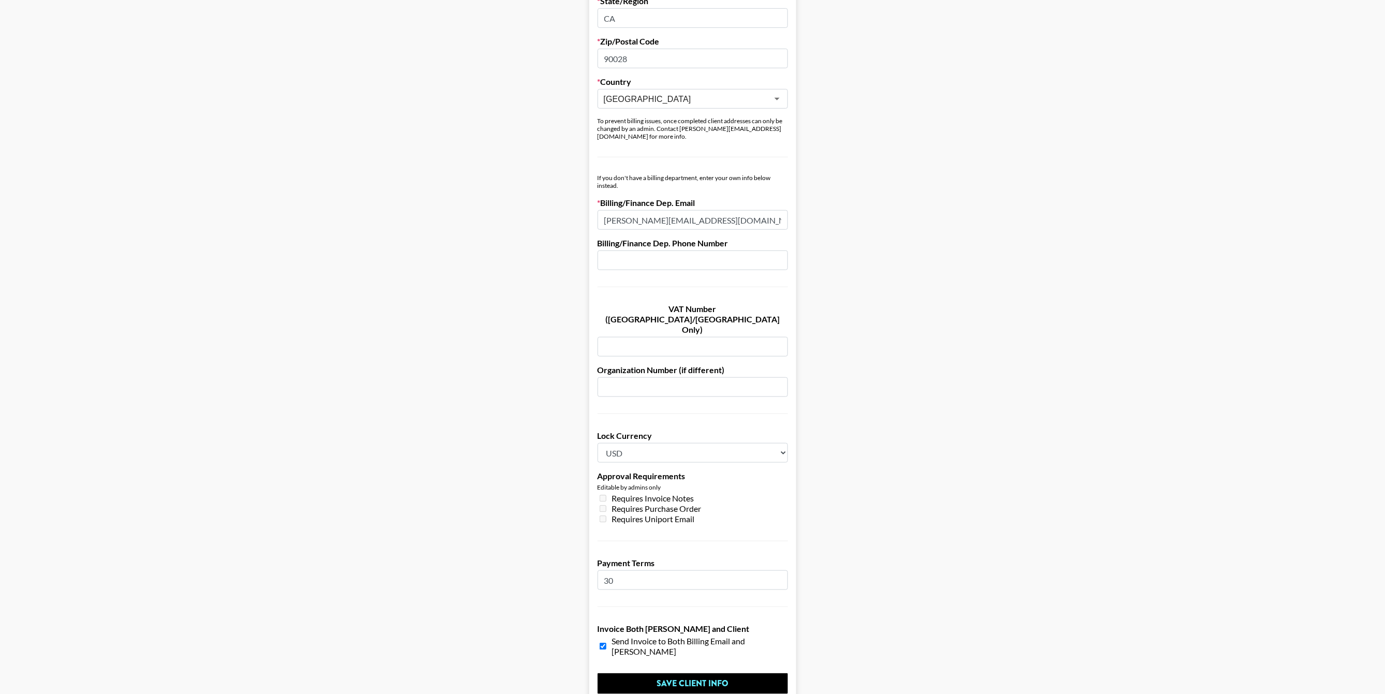
scroll to position [11, 0]
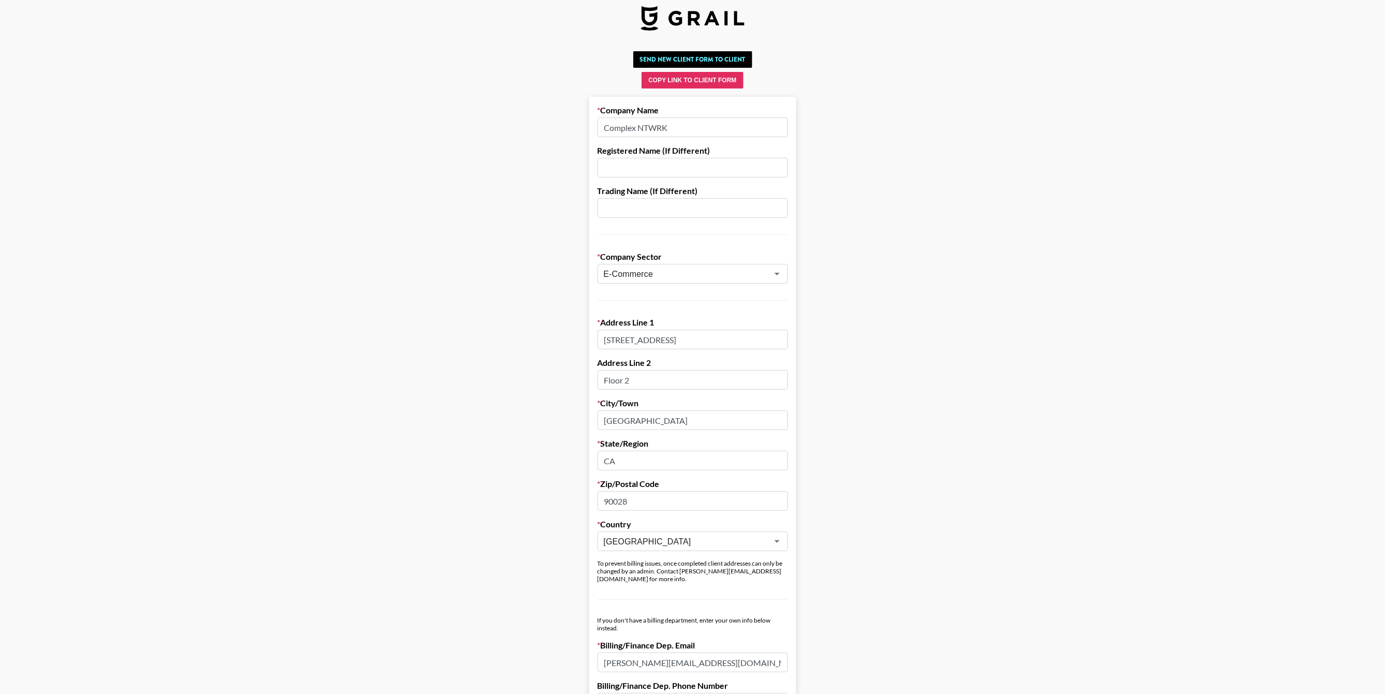
drag, startPoint x: 708, startPoint y: 337, endPoint x: 608, endPoint y: 342, distance: 100.0
click at [608, 342] on input "[STREET_ADDRESS]" at bounding box center [693, 340] width 190 height 20
drag, startPoint x: 670, startPoint y: 376, endPoint x: 602, endPoint y: 375, distance: 68.3
click at [602, 375] on form "Company Name Complex NTWRK Registered Name (If Different) Trading Name (If Diff…" at bounding box center [692, 621] width 207 height 1048
drag, startPoint x: 668, startPoint y: 418, endPoint x: 706, endPoint y: 415, distance: 38.9
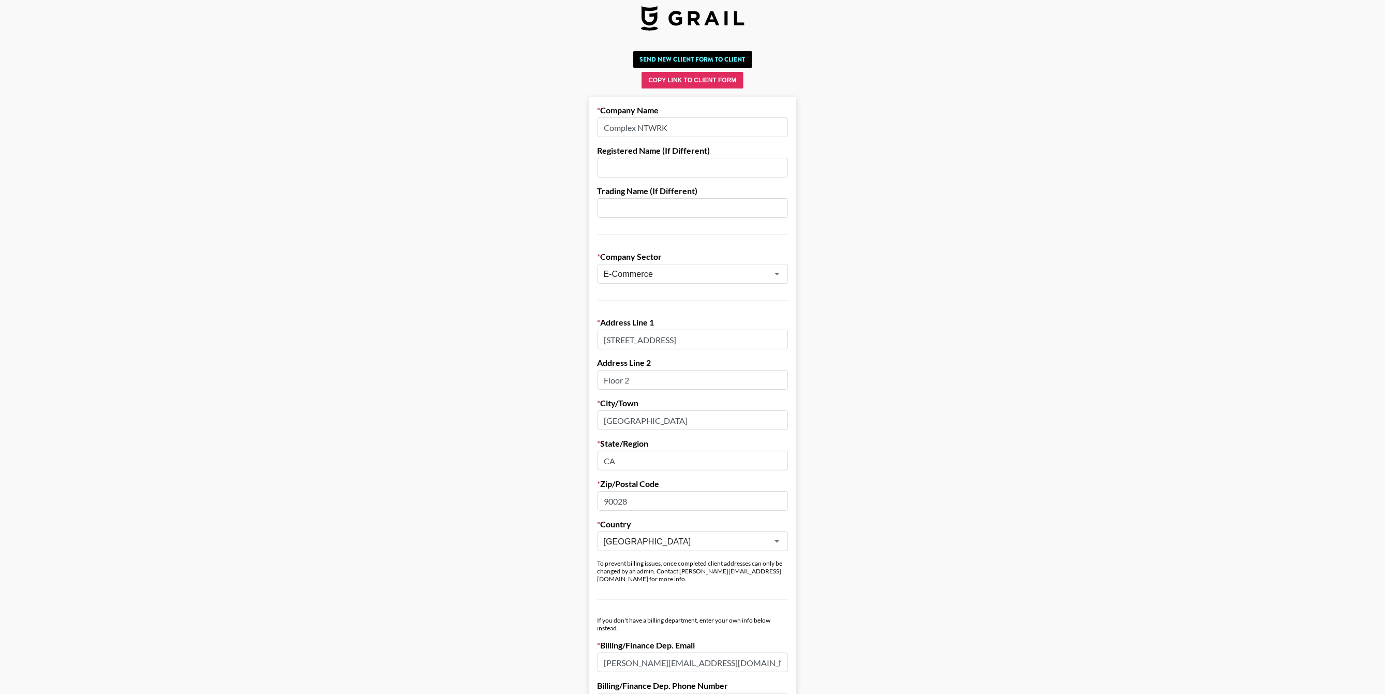
click at [687, 420] on input "Los Angeles" at bounding box center [693, 420] width 190 height 20
drag, startPoint x: 665, startPoint y: 465, endPoint x: 866, endPoint y: 154, distance: 369.8
click at [608, 451] on input "CA" at bounding box center [693, 461] width 190 height 20
click at [1192, 350] on main "Send New Client Form to Client Copy Link to Client Form Company Name Complex NT…" at bounding box center [692, 596] width 1369 height 1098
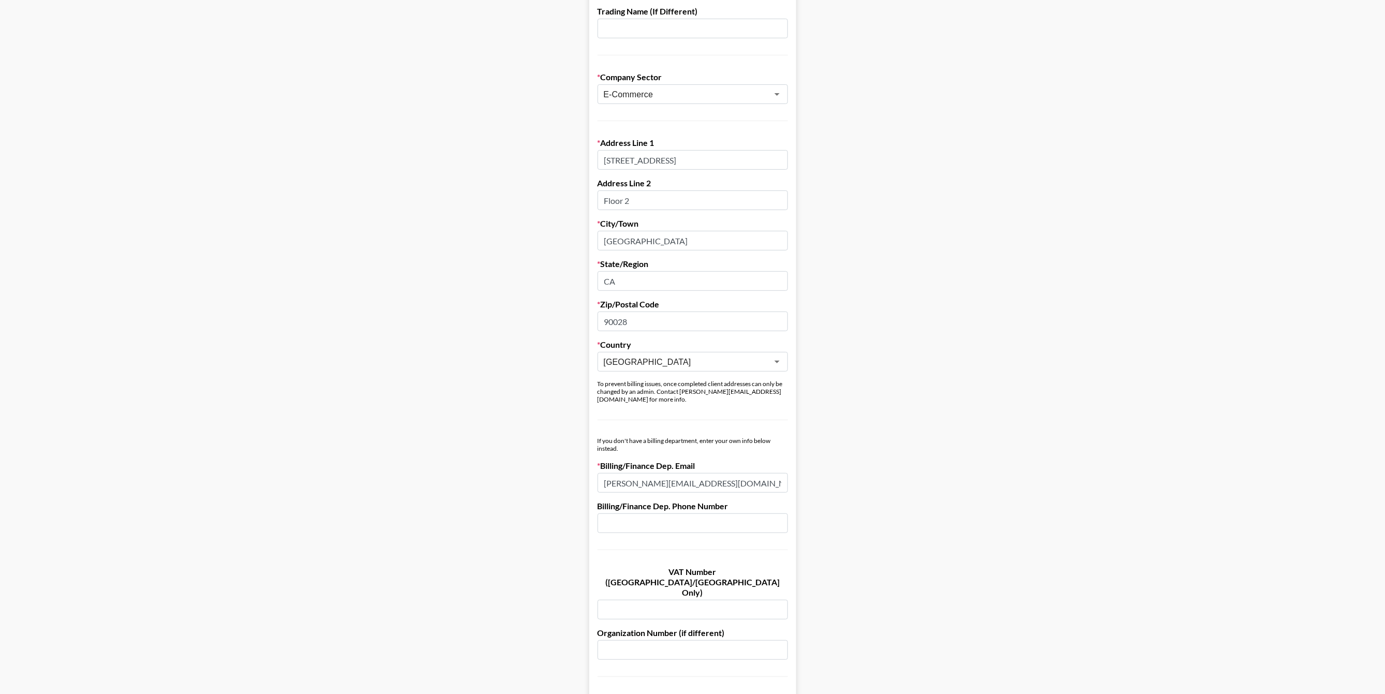
scroll to position [455, 0]
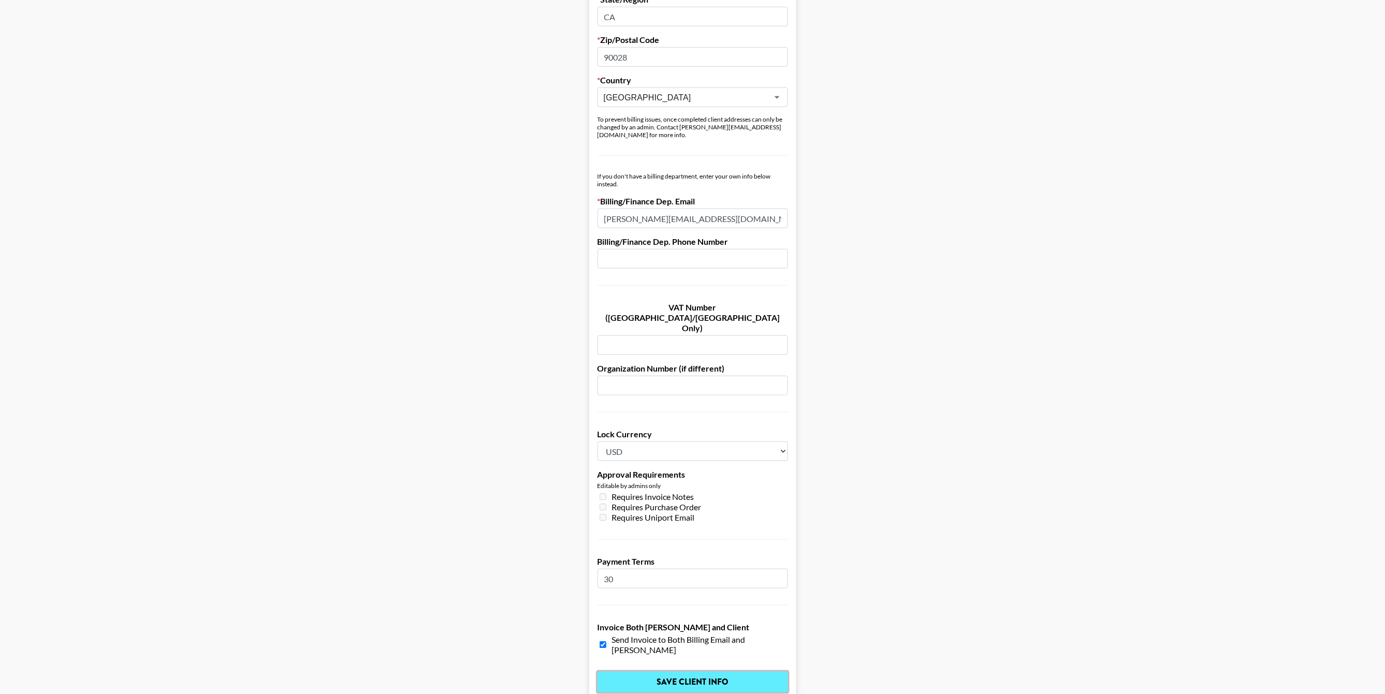
click at [760, 672] on input "Save Client Info" at bounding box center [693, 682] width 190 height 21
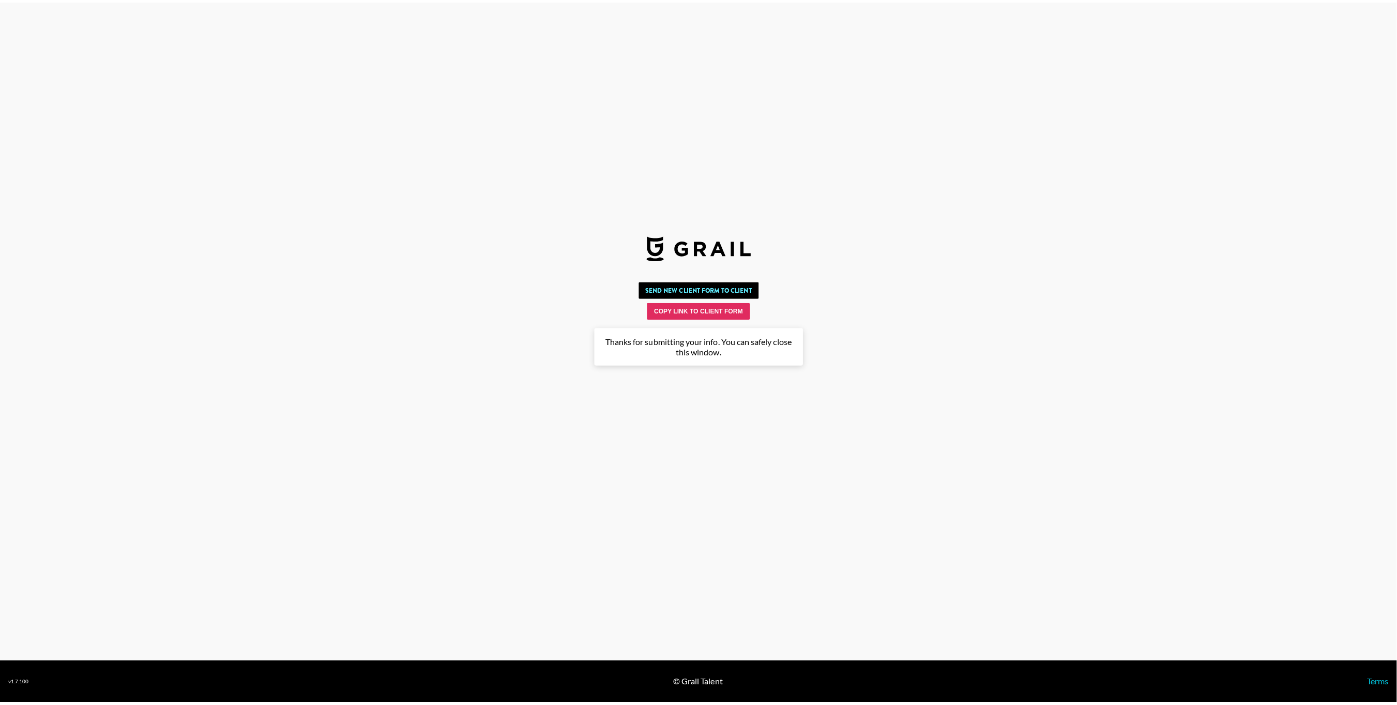
scroll to position [0, 0]
